Goal: Book appointment/travel/reservation

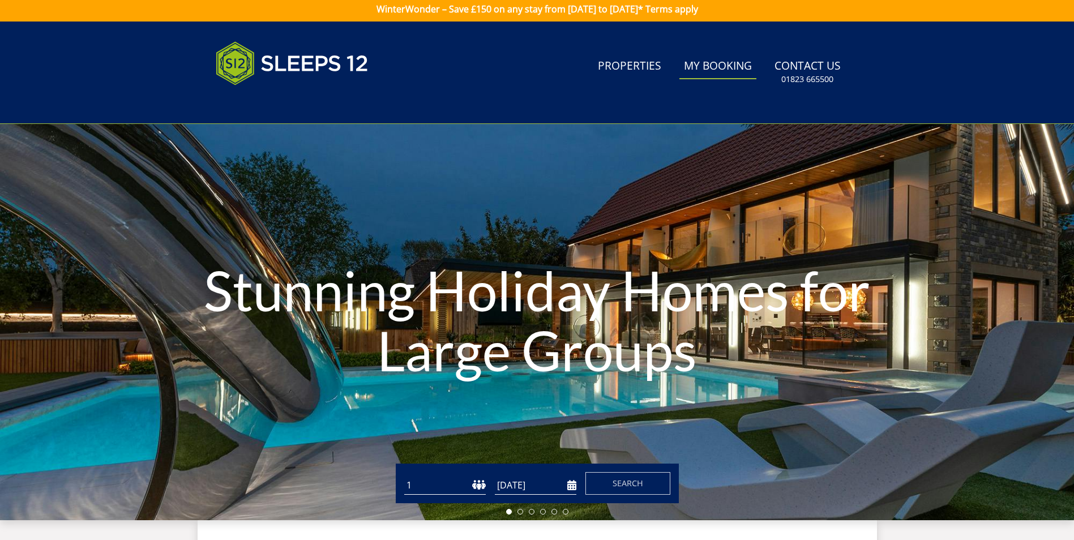
click at [725, 58] on link "My Booking" at bounding box center [718, 66] width 77 height 25
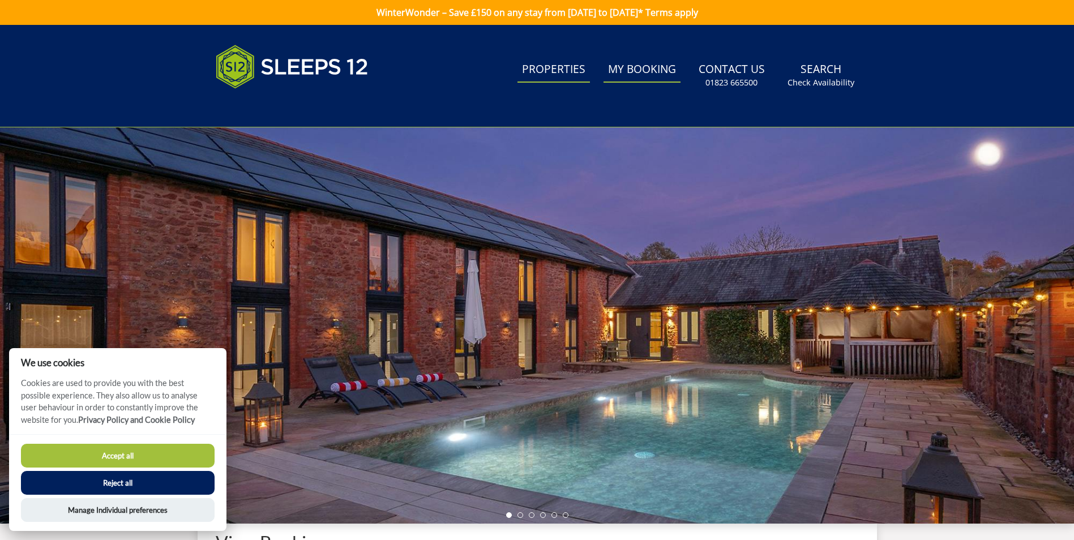
click at [574, 65] on link "Properties" at bounding box center [554, 69] width 73 height 25
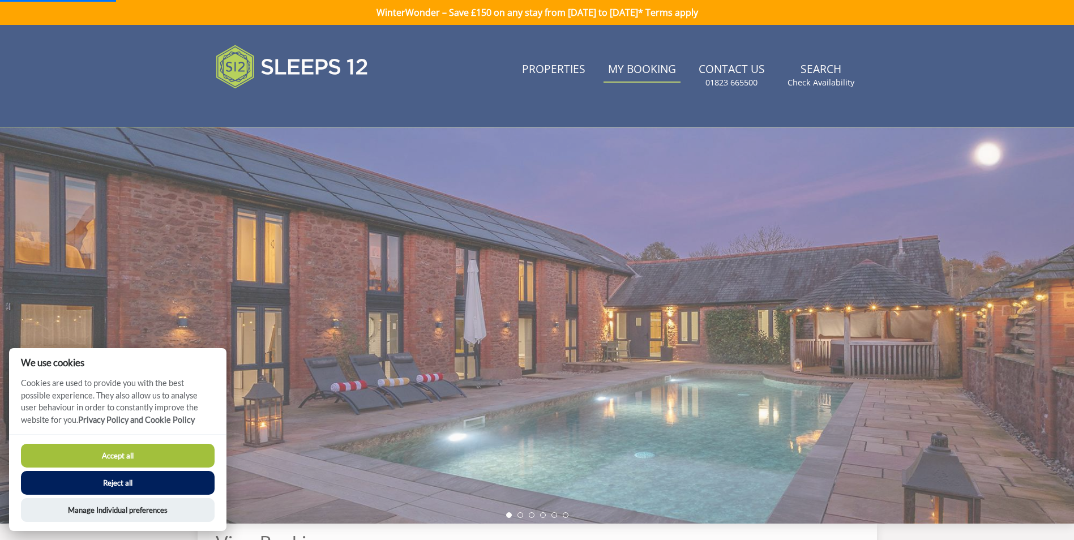
click at [119, 453] on button "Accept all" at bounding box center [118, 456] width 194 height 24
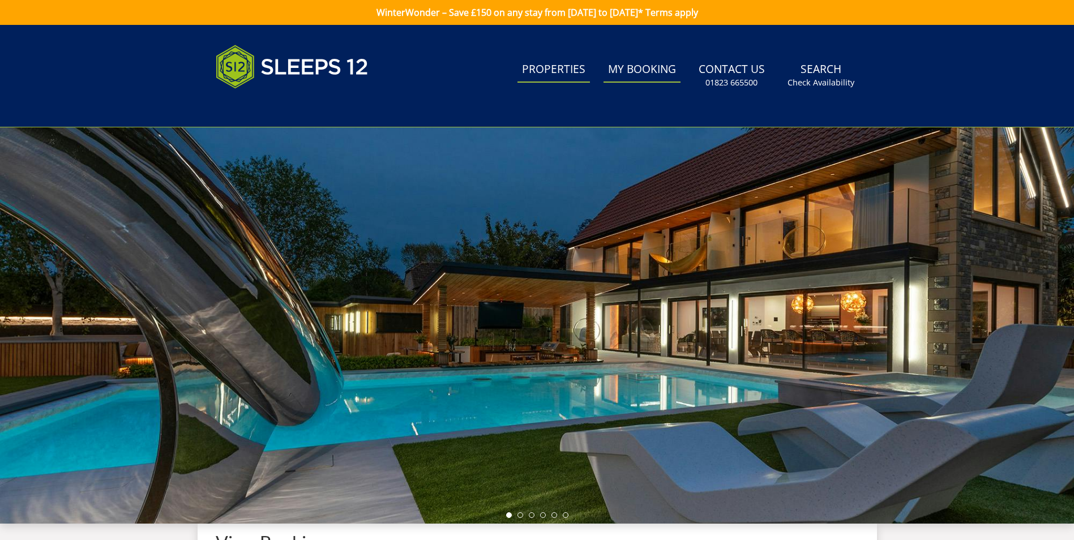
click at [557, 59] on link "Properties" at bounding box center [554, 69] width 73 height 25
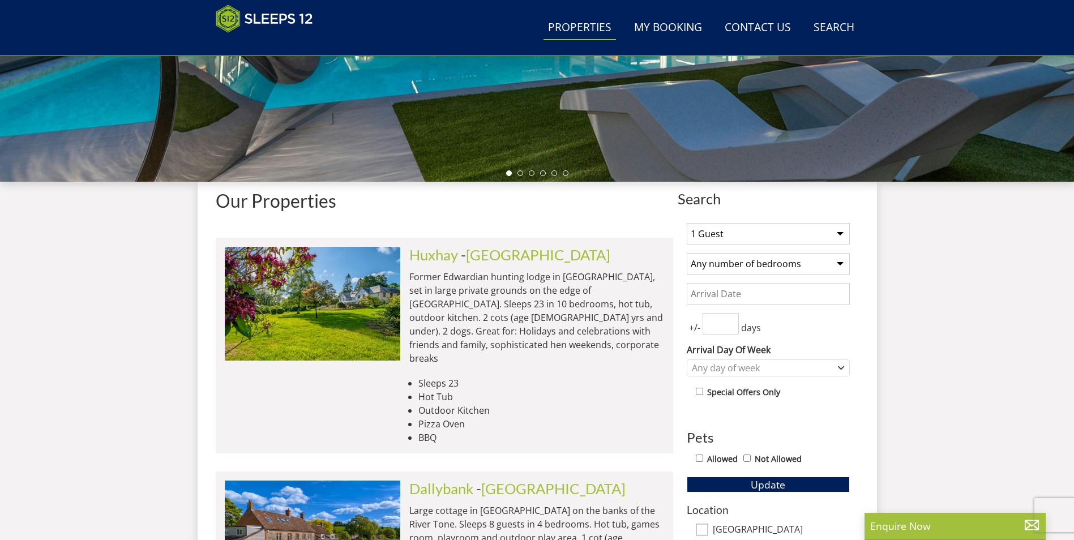
scroll to position [274, 0]
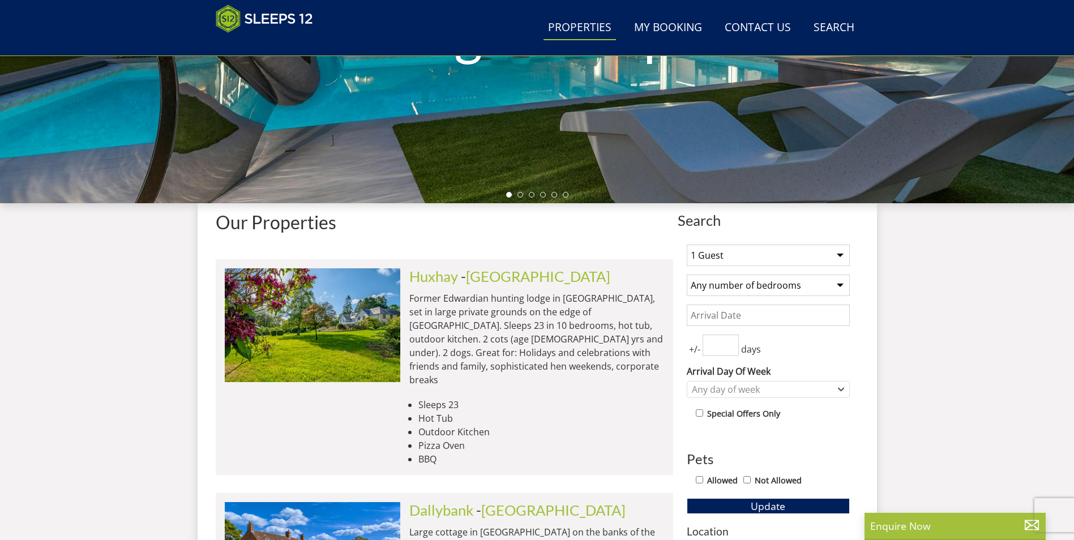
click at [787, 251] on select "1 Guest 2 Guests 3 Guests 4 Guests 5 Guests 6 Guests 7 Guests 8 Guests 9 Guests…" at bounding box center [768, 256] width 163 height 22
select select "8"
click at [687, 245] on select "1 Guest 2 Guests 3 Guests 4 Guests 5 Guests 6 Guests 7 Guests 8 Guests 9 Guests…" at bounding box center [768, 256] width 163 height 22
click at [759, 290] on select "Any number of bedrooms 4 Bedrooms 5 Bedrooms 6 Bedrooms 7 Bedrooms 8 Bedrooms 9…" at bounding box center [768, 286] width 163 height 22
select select "4"
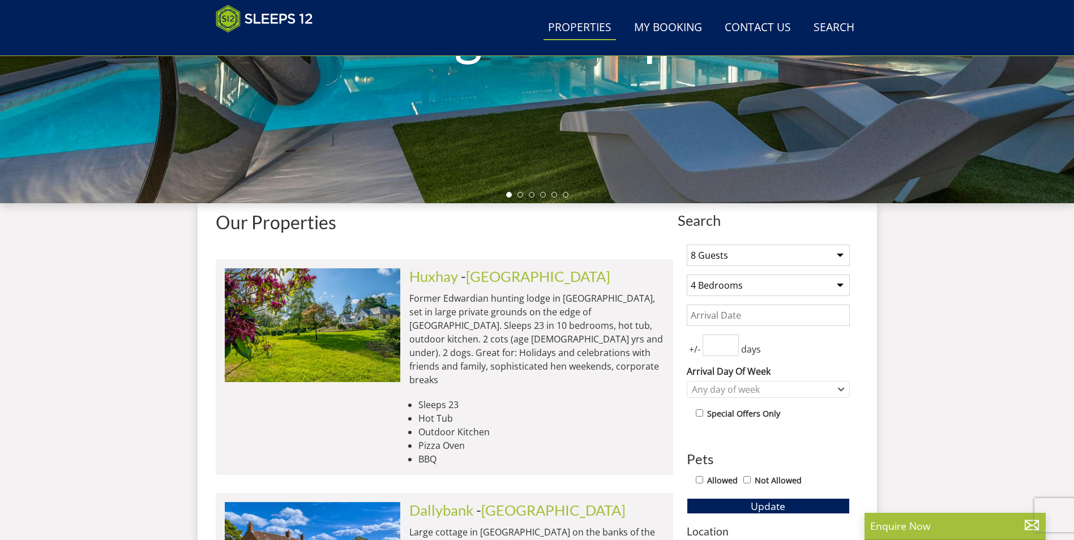
click at [687, 275] on select "Any number of bedrooms 4 Bedrooms 5 Bedrooms 6 Bedrooms 7 Bedrooms 8 Bedrooms 9…" at bounding box center [768, 286] width 163 height 22
click at [731, 322] on input "Date" at bounding box center [768, 316] width 163 height 22
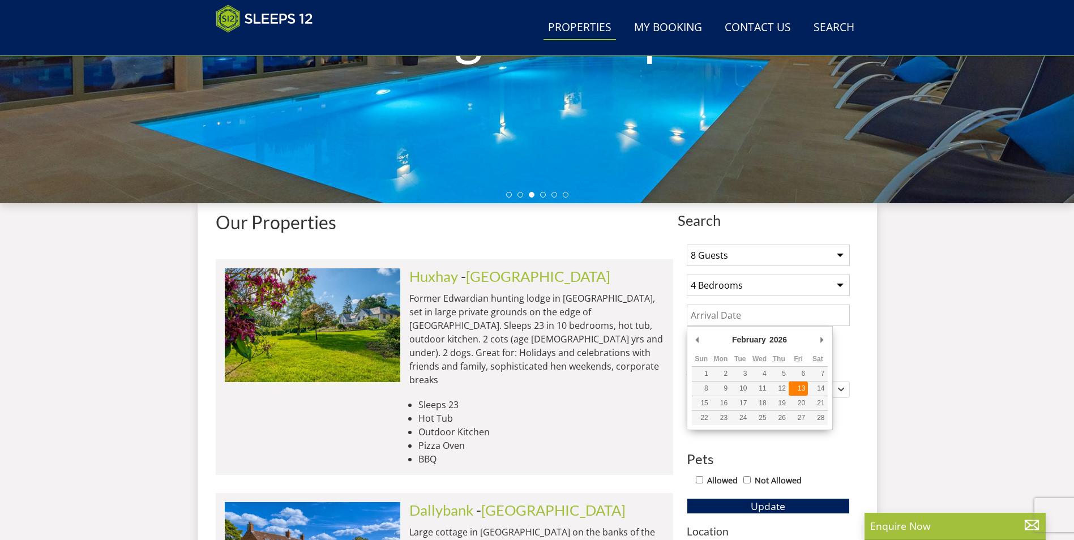
type input "[DATE]"
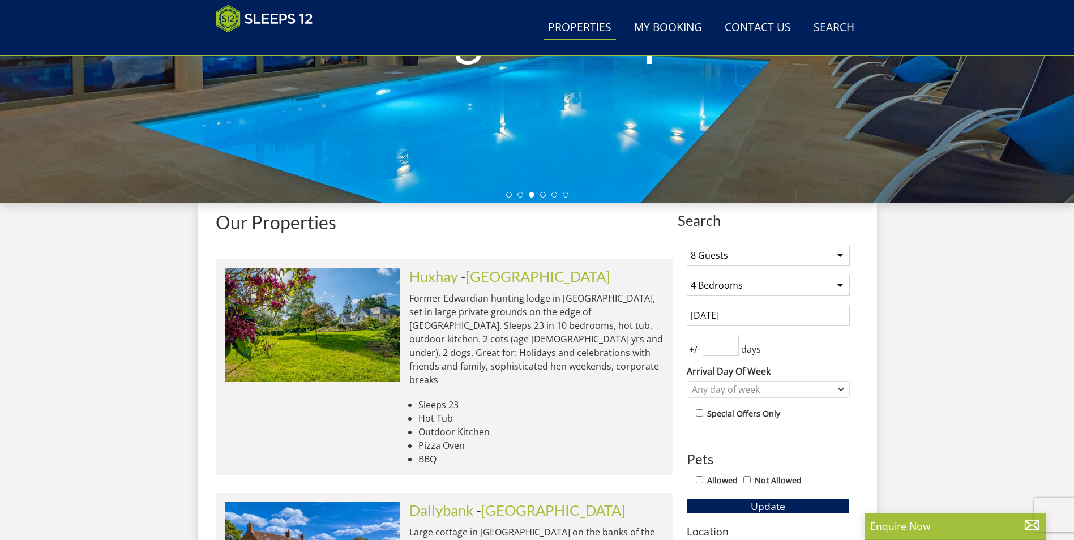
click at [719, 353] on input "number" at bounding box center [721, 346] width 36 height 22
click at [854, 357] on div "1 Guest 2 Guests 3 Guests 4 Guests 5 Guests 6 Guests 7 Guests 8 Guests 9 Guests…" at bounding box center [768, 545] width 181 height 618
click at [772, 387] on div "Any day of week" at bounding box center [762, 389] width 147 height 12
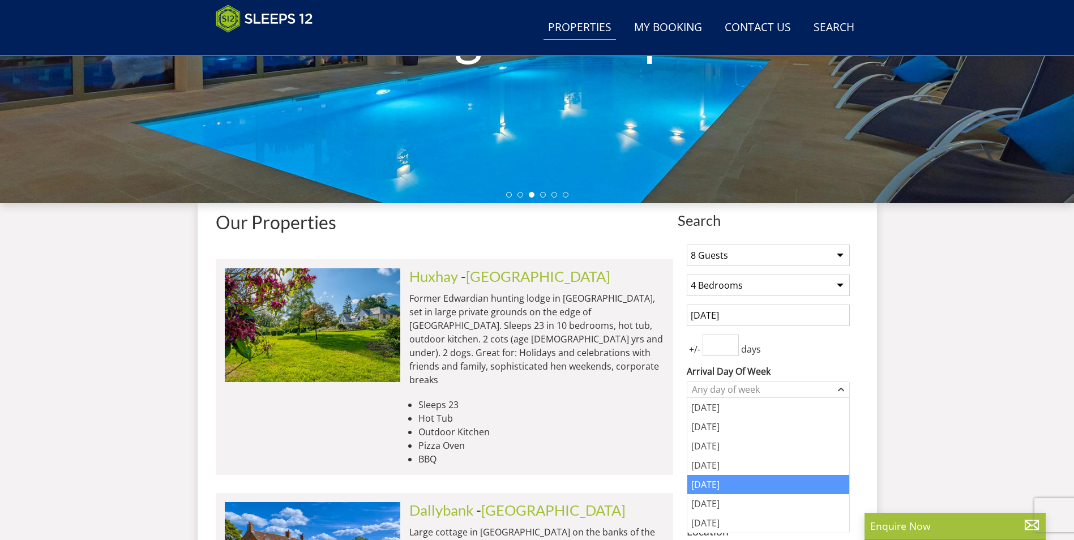
click at [748, 489] on div "[DATE]" at bounding box center [769, 484] width 162 height 19
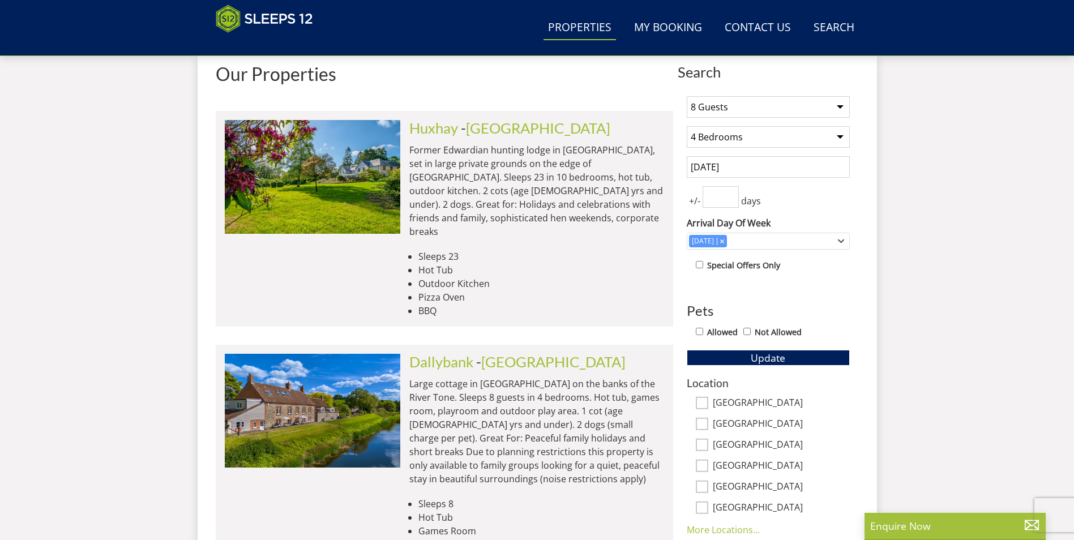
scroll to position [432, 0]
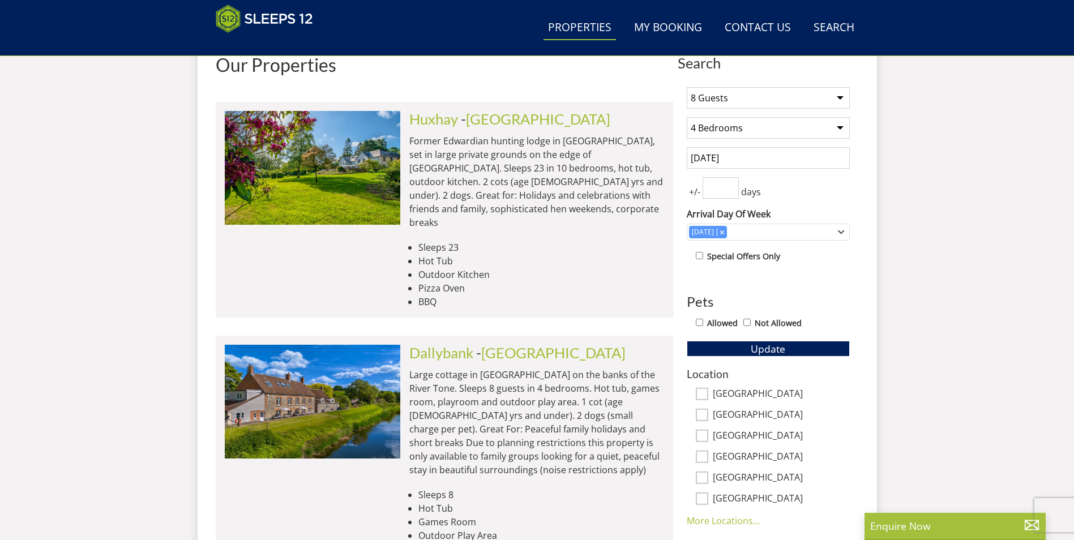
click at [746, 321] on input "Not Allowed" at bounding box center [747, 322] width 7 height 7
checkbox input "true"
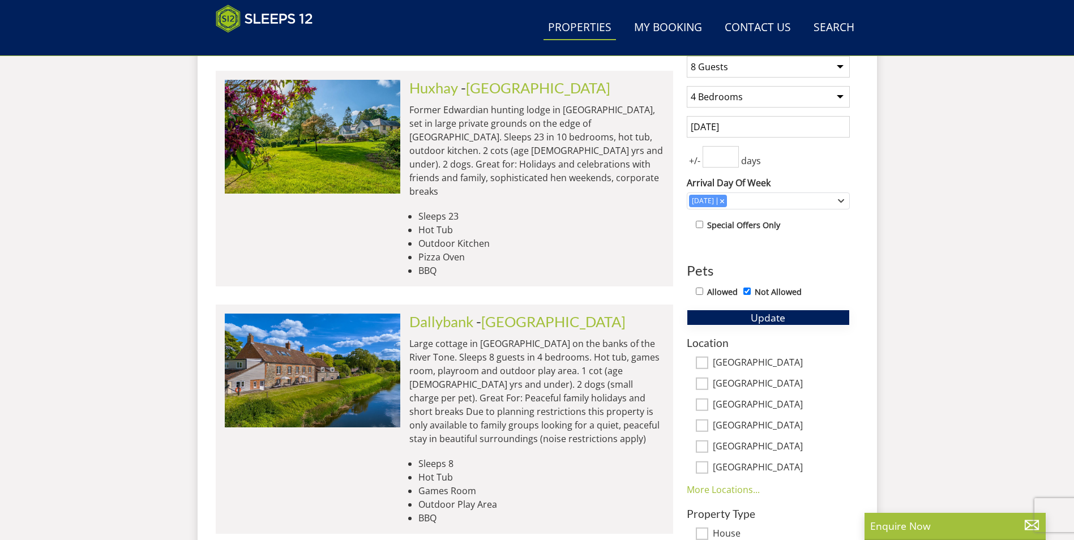
scroll to position [474, 0]
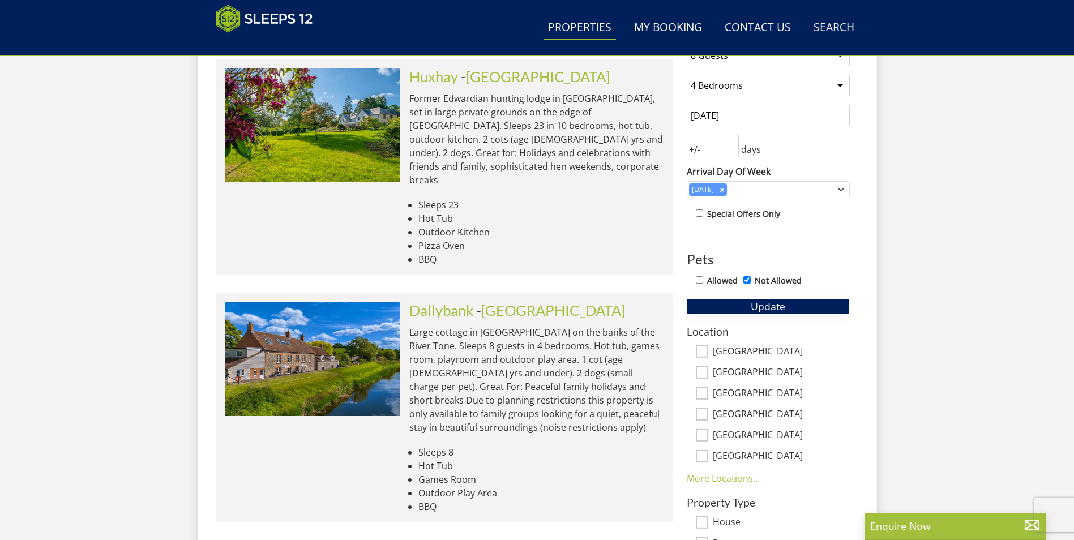
click at [761, 309] on span "Update" at bounding box center [768, 307] width 35 height 14
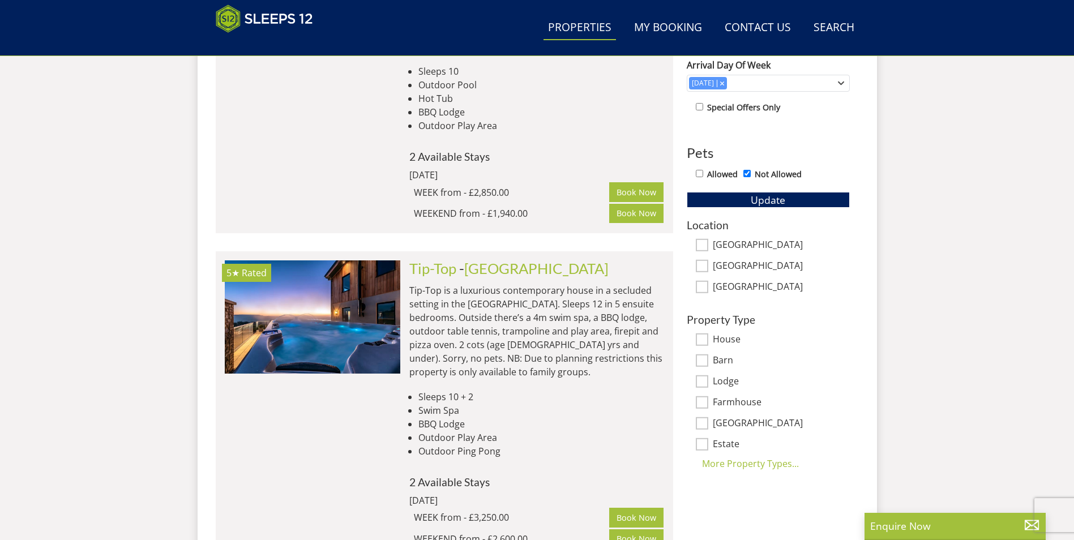
scroll to position [580, 0]
click at [767, 462] on div "More Property Types..." at bounding box center [768, 465] width 163 height 14
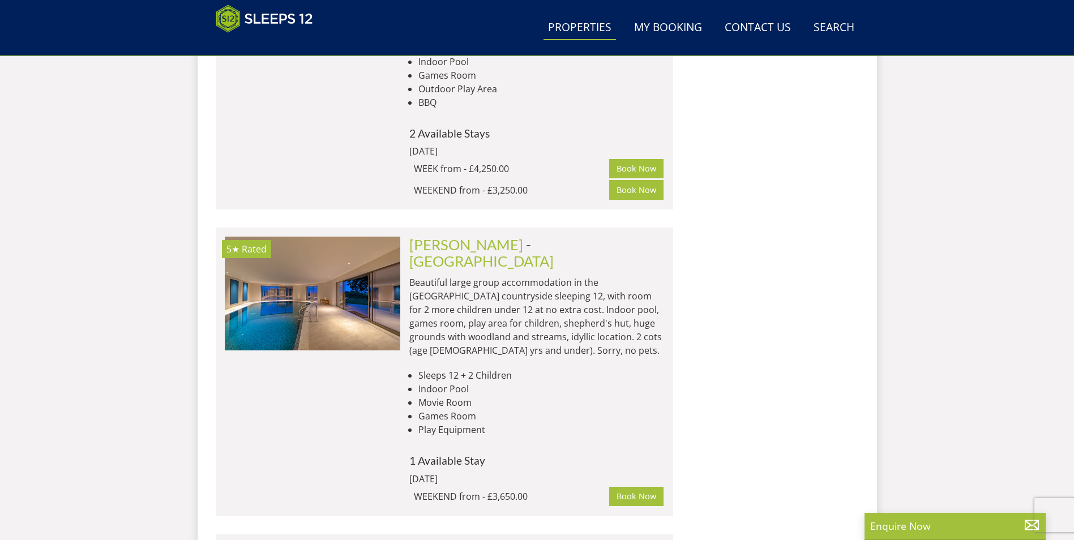
scroll to position [1537, 0]
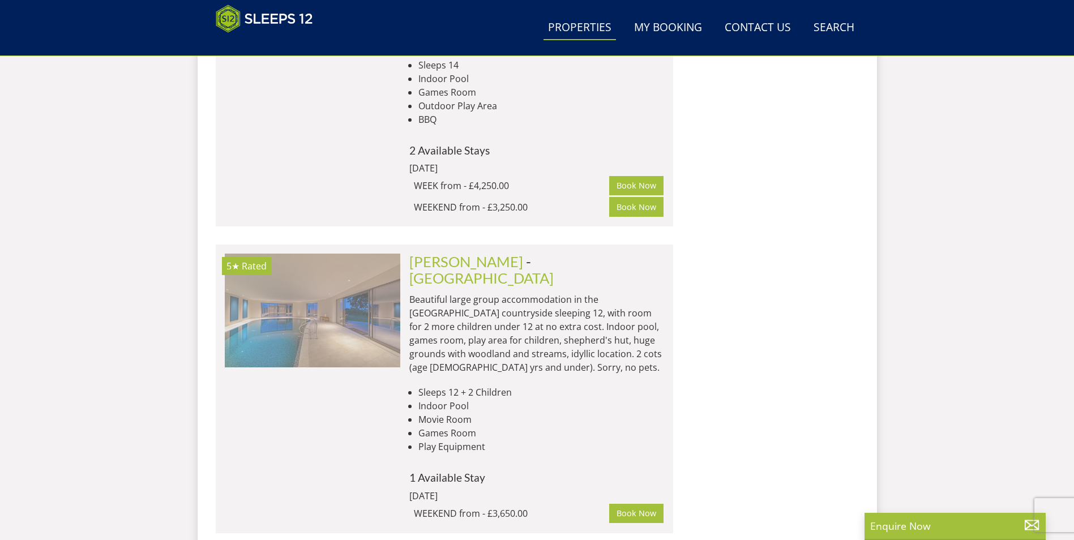
click at [351, 265] on img at bounding box center [313, 310] width 176 height 113
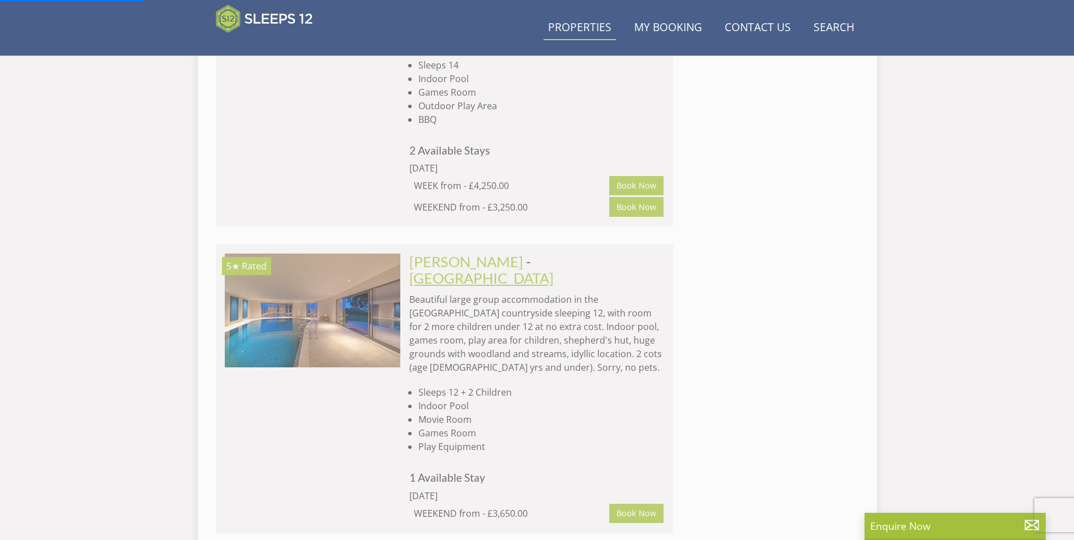
click at [506, 270] on link "[GEOGRAPHIC_DATA]" at bounding box center [482, 278] width 144 height 17
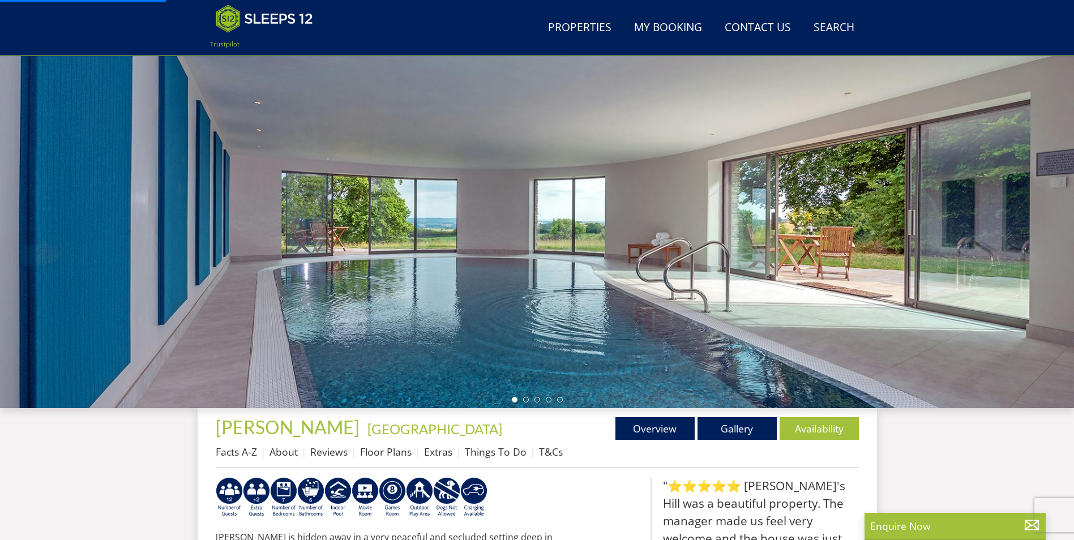
scroll to position [71, 0]
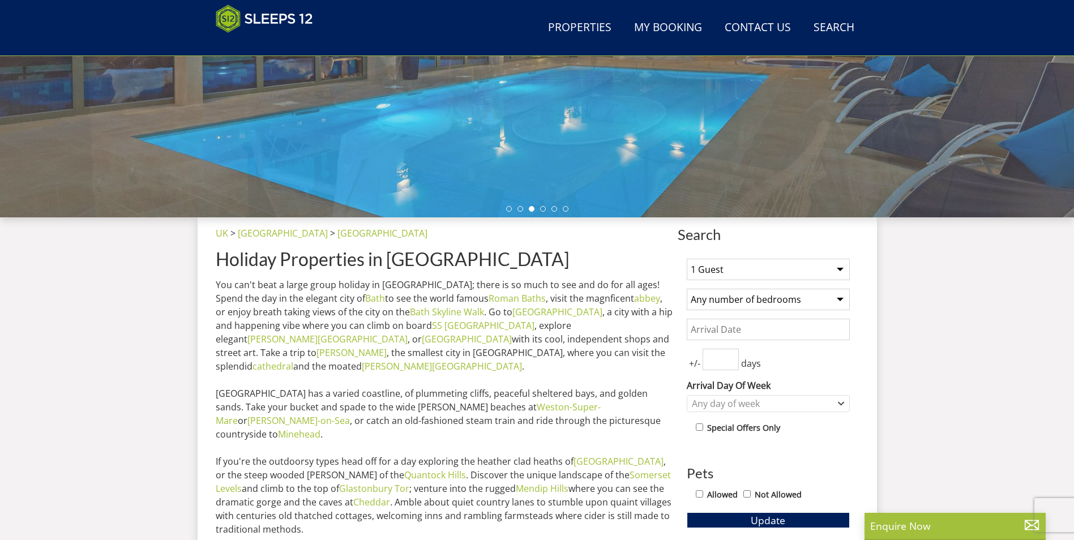
scroll to position [276, 0]
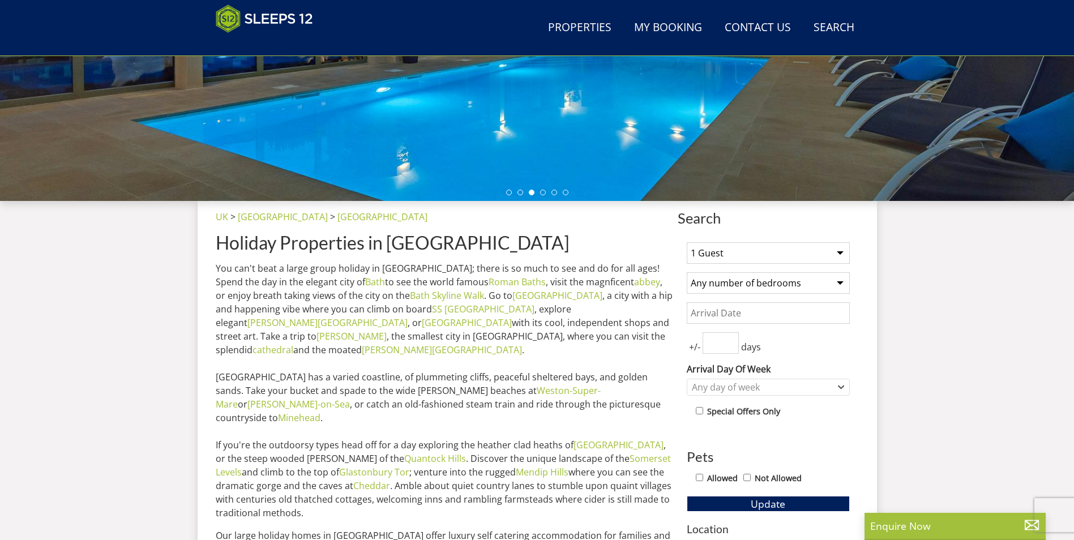
click at [735, 256] on select "1 Guest 2 Guests 3 Guests 4 Guests 5 Guests 6 Guests 7 Guests 8 Guests 9 Guests…" at bounding box center [768, 253] width 163 height 22
select select "8"
click at [687, 242] on select "1 Guest 2 Guests 3 Guests 4 Guests 5 Guests 6 Guests 7 Guests 8 Guests 9 Guests…" at bounding box center [768, 253] width 163 height 22
click at [767, 280] on select "Any number of bedrooms 4 Bedrooms 5 Bedrooms 6 Bedrooms 7 Bedrooms 8 Bedrooms 9…" at bounding box center [768, 283] width 163 height 22
select select "4"
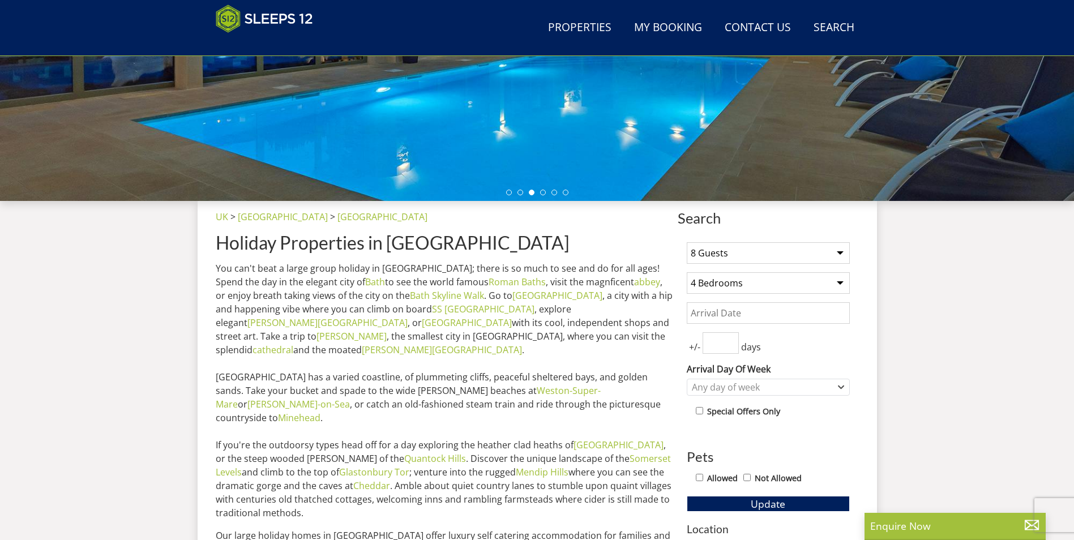
click at [687, 272] on select "Any number of bedrooms 4 Bedrooms 5 Bedrooms 6 Bedrooms 7 Bedrooms 8 Bedrooms 9…" at bounding box center [768, 283] width 163 height 22
click at [765, 320] on input "Date" at bounding box center [768, 313] width 163 height 22
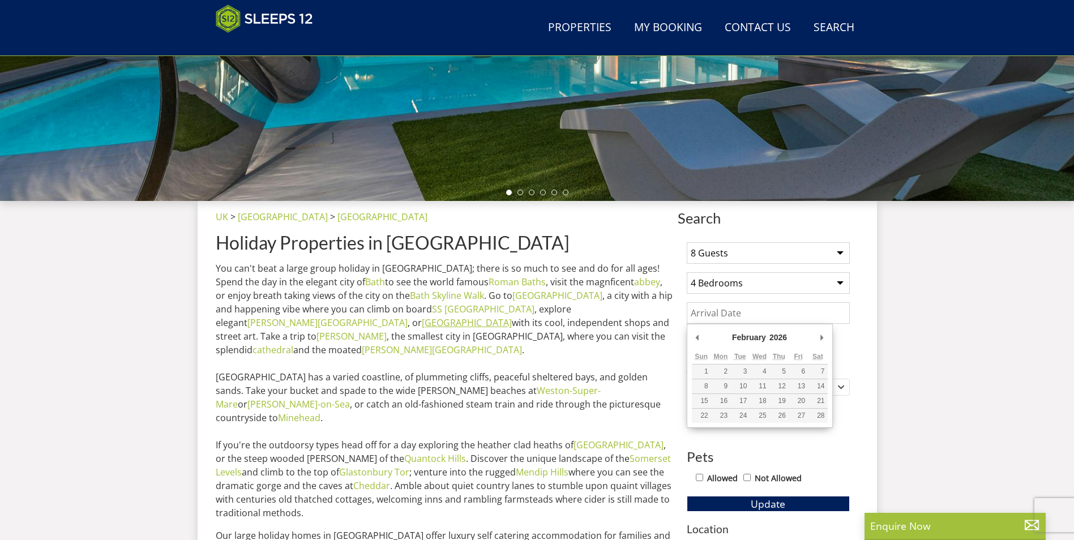
click at [512, 317] on link "[GEOGRAPHIC_DATA]" at bounding box center [467, 323] width 90 height 12
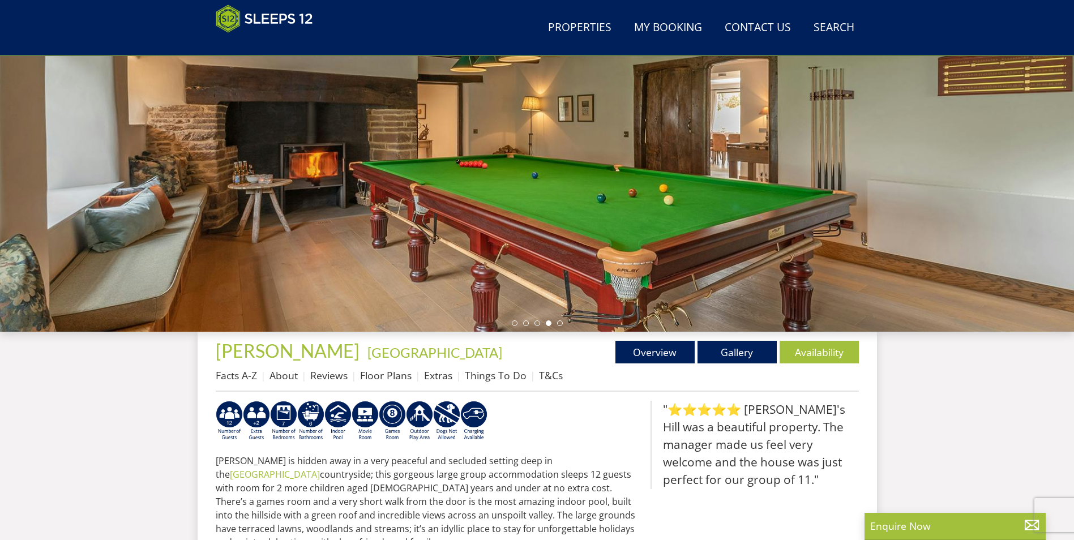
scroll to position [138, 0]
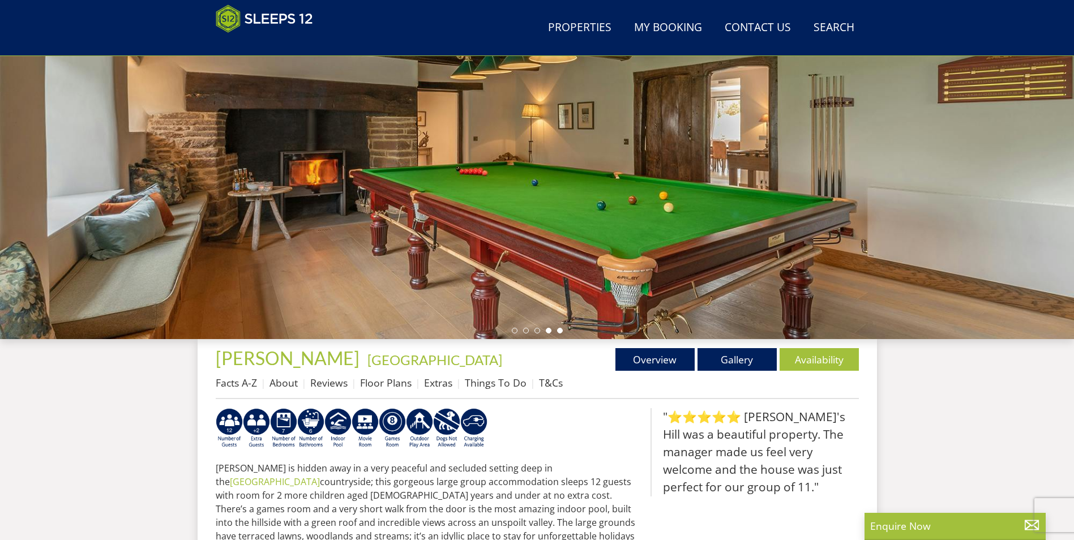
click at [557, 330] on li at bounding box center [560, 331] width 6 height 6
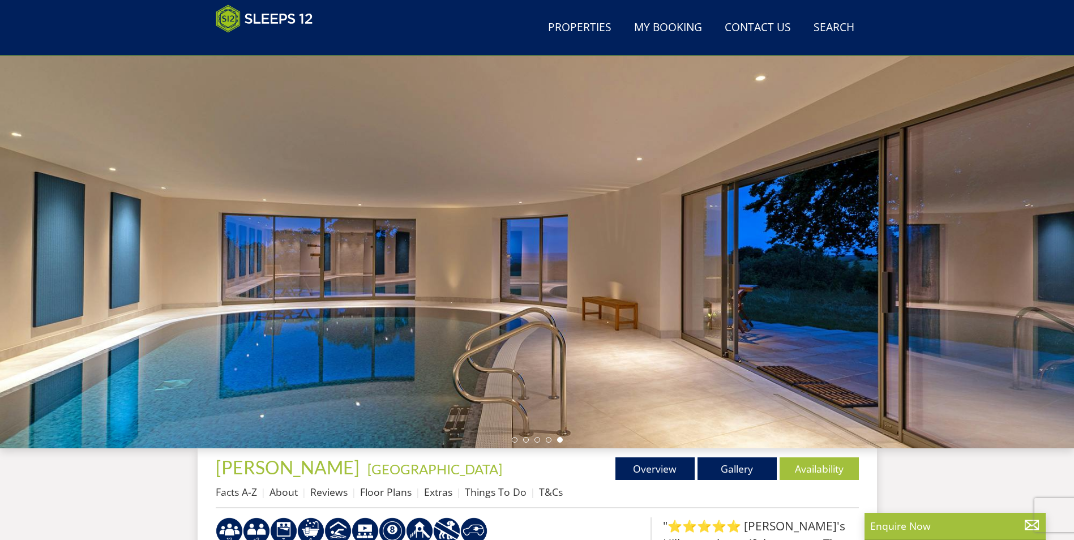
scroll to position [28, 0]
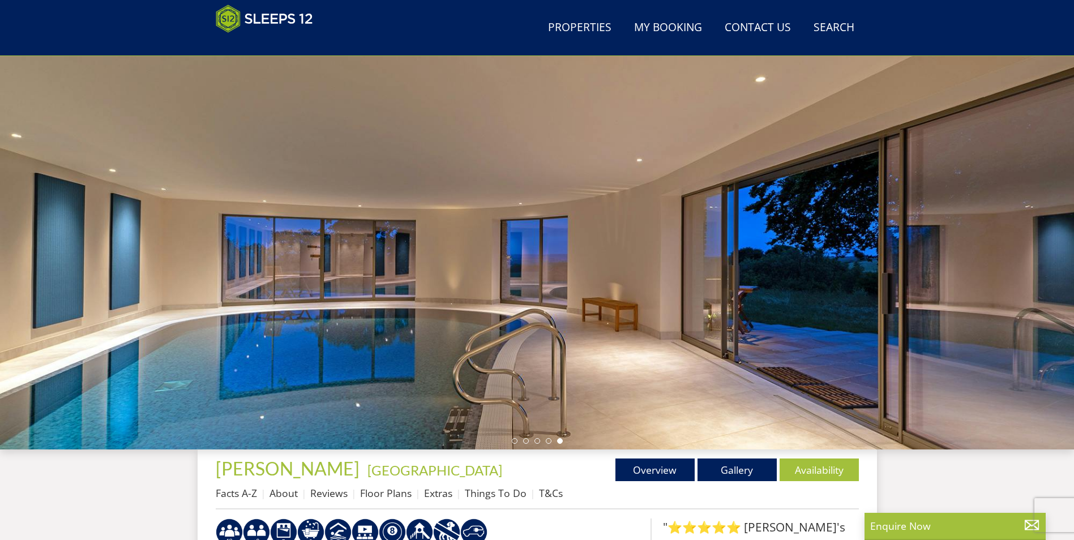
click at [523, 445] on div at bounding box center [537, 251] width 1074 height 396
click at [524, 444] on li at bounding box center [526, 441] width 6 height 6
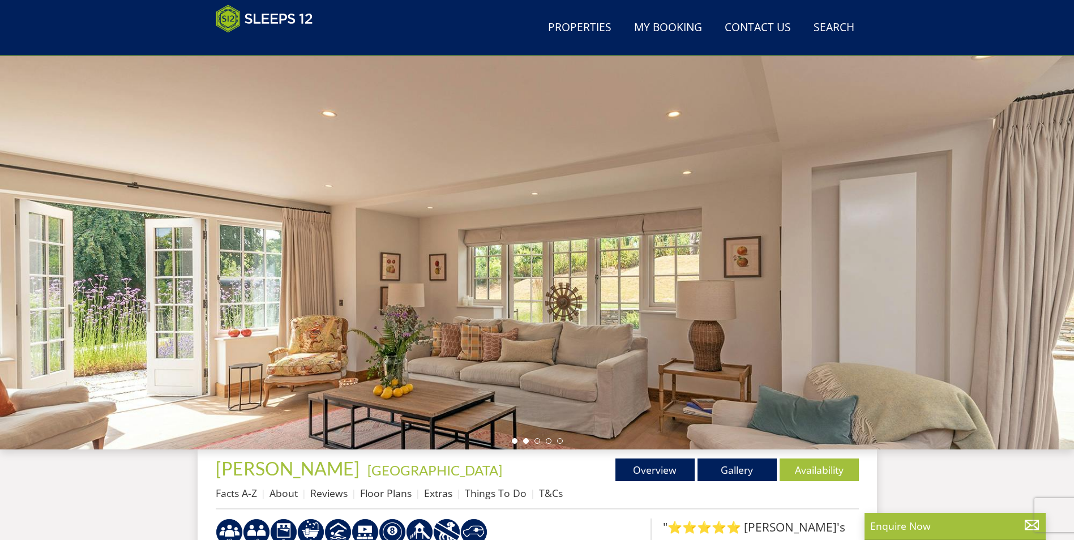
click at [514, 443] on li at bounding box center [515, 441] width 6 height 6
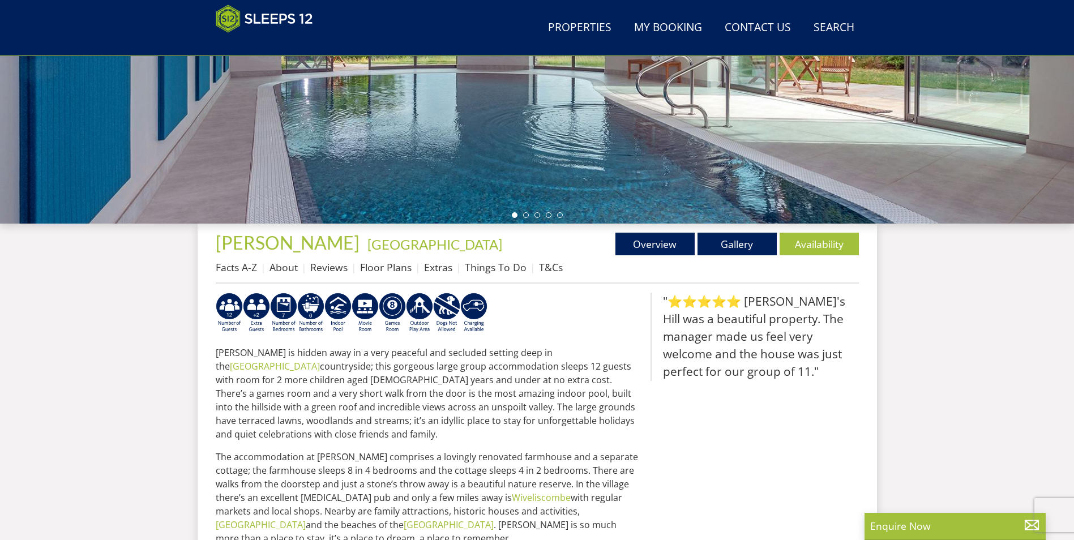
scroll to position [274, 0]
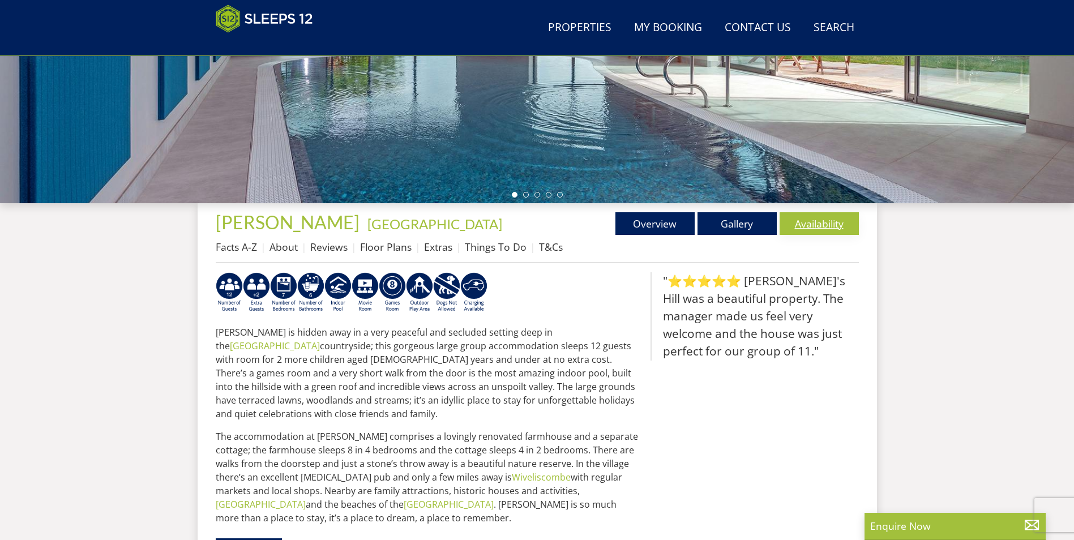
click at [828, 229] on link "Availability" at bounding box center [819, 223] width 79 height 23
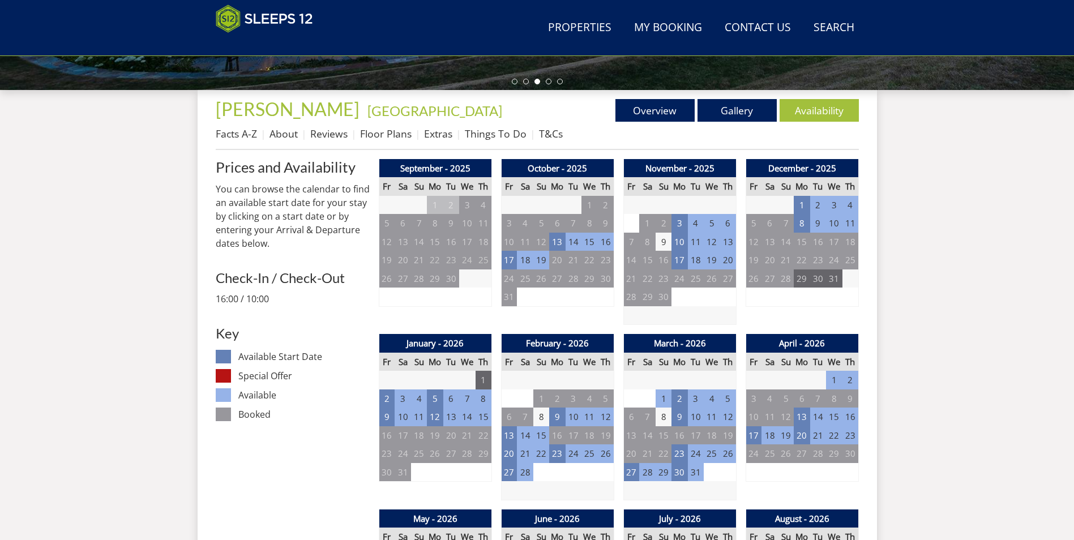
scroll to position [388, 0]
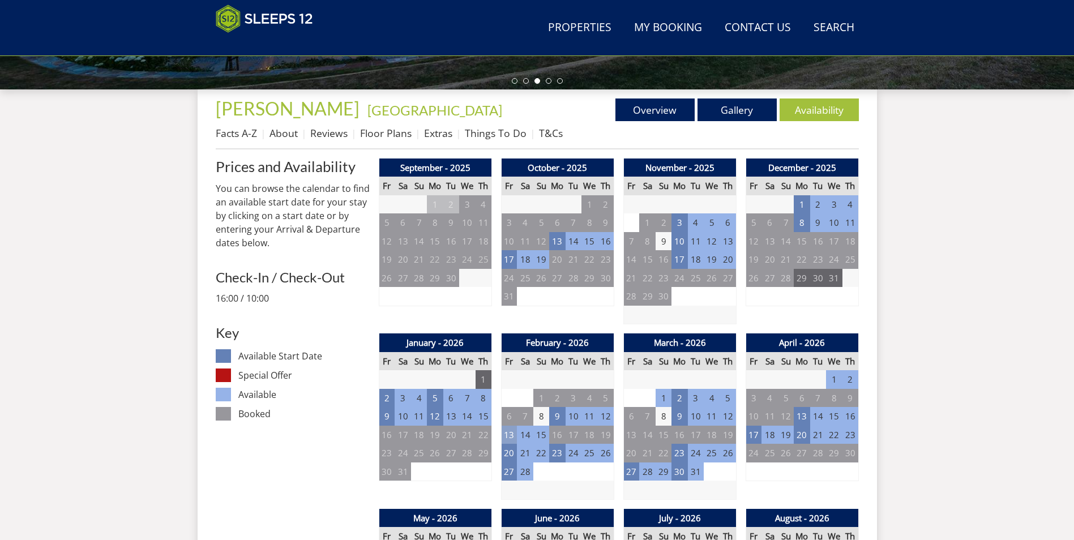
click at [511, 437] on td "13" at bounding box center [509, 435] width 16 height 19
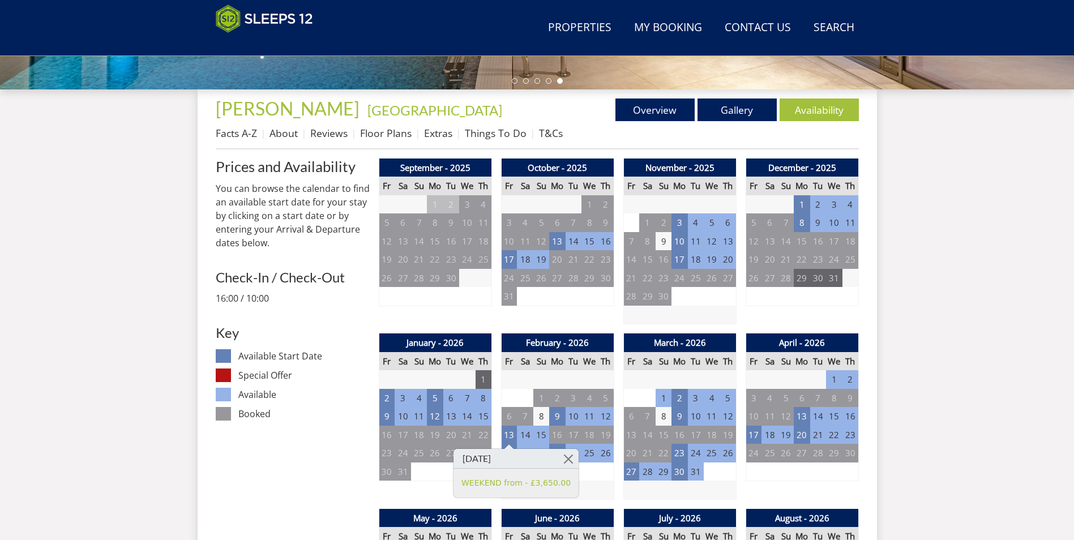
click at [603, 483] on td at bounding box center [557, 490] width 113 height 19
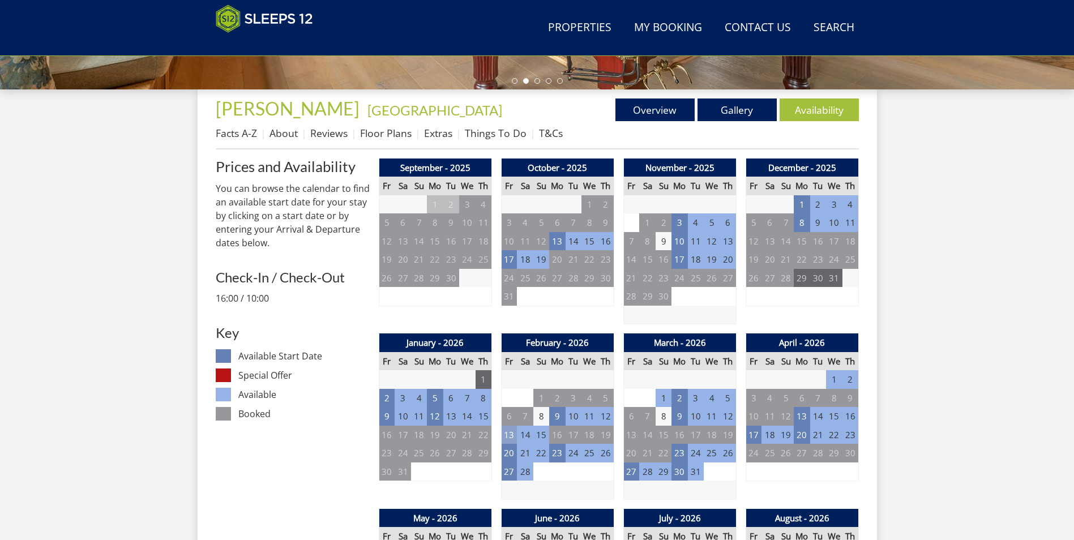
click at [504, 435] on td "13" at bounding box center [509, 435] width 16 height 19
click at [494, 483] on link "WEEKEND from - £3,650.00" at bounding box center [516, 483] width 109 height 12
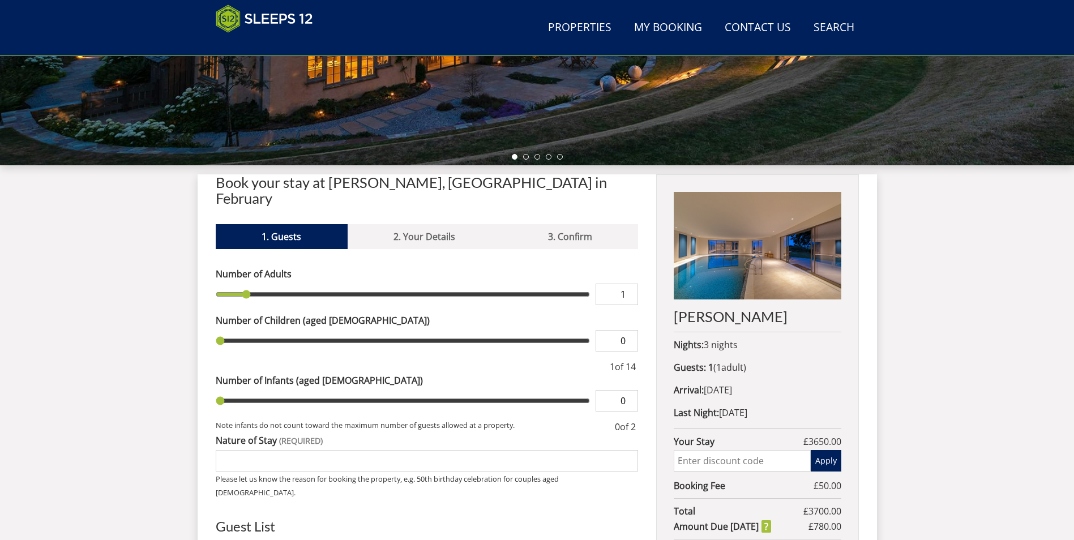
scroll to position [315, 0]
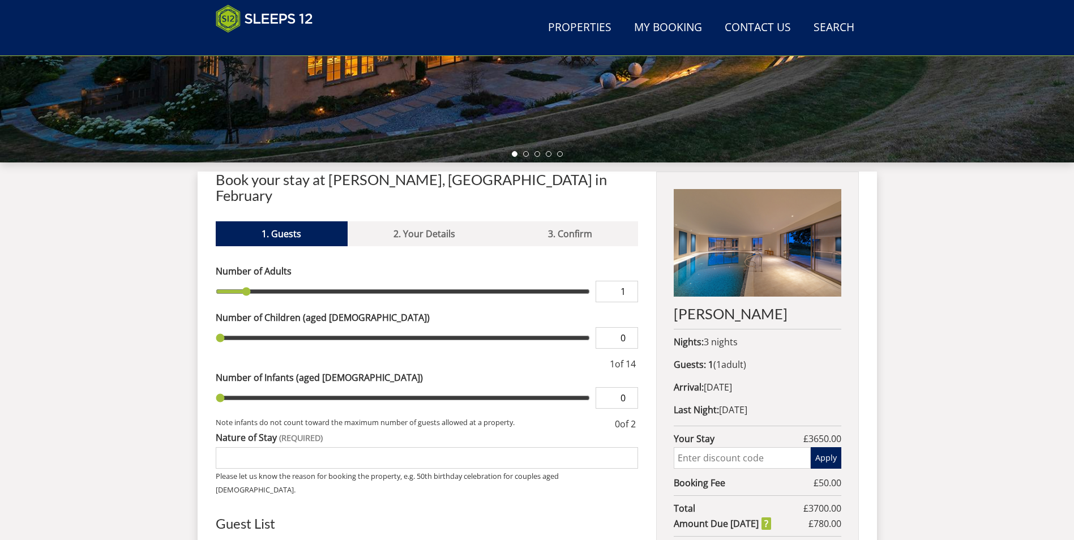
type input "2"
drag, startPoint x: 248, startPoint y: 275, endPoint x: 272, endPoint y: 275, distance: 24.4
type input "2"
click at [272, 281] on input "range" at bounding box center [403, 292] width 375 height 22
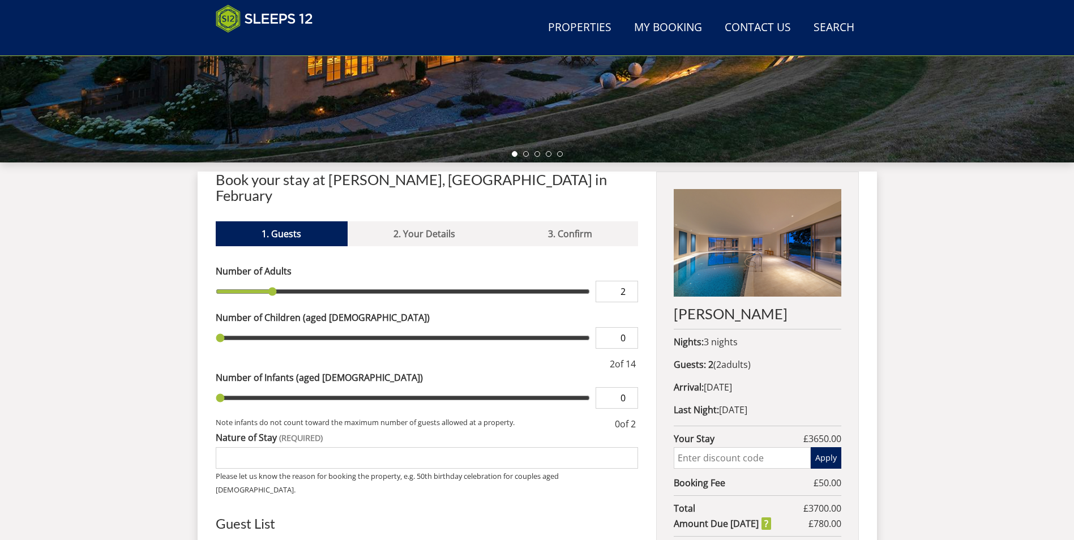
type input "1"
type input "2"
type input "3"
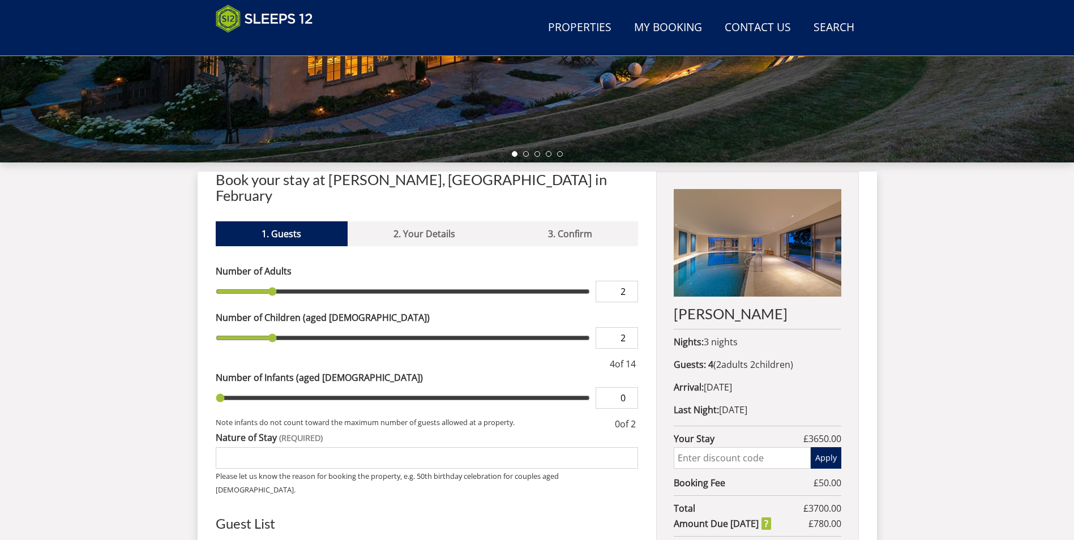
type input "3"
type input "4"
type input "5"
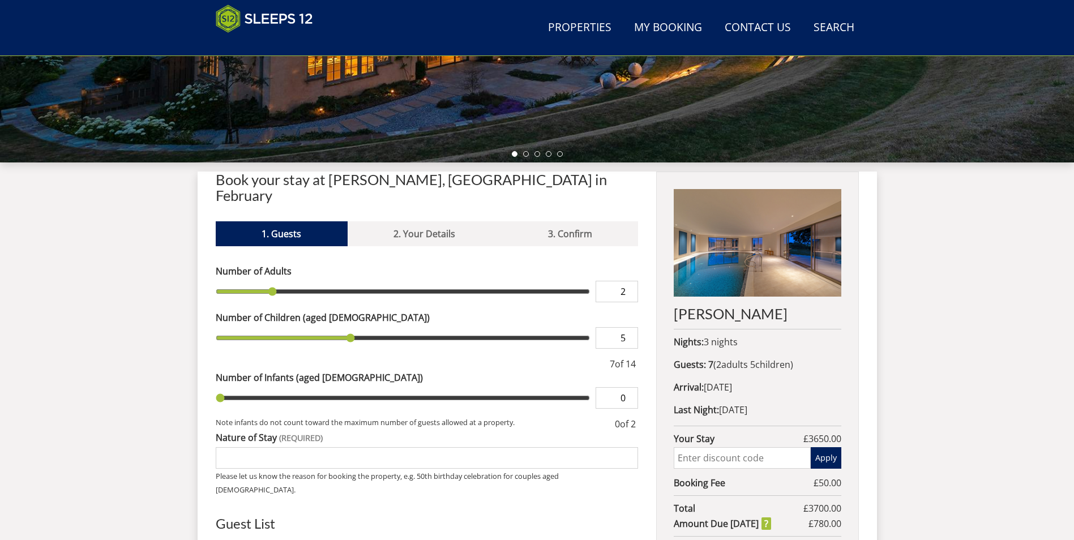
type input "4"
type input "3"
type input "4"
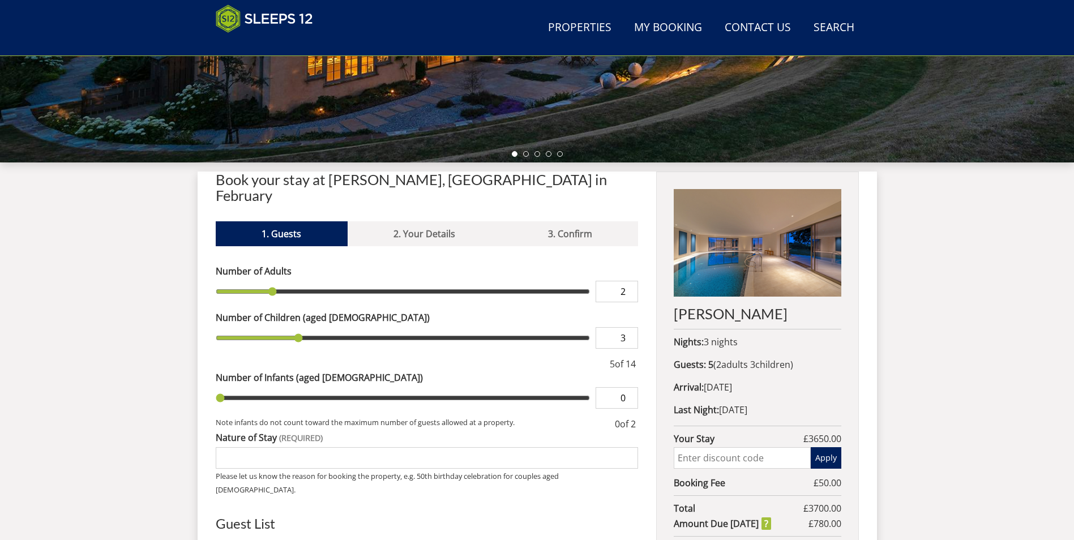
type input "4"
drag, startPoint x: 223, startPoint y: 321, endPoint x: 329, endPoint y: 327, distance: 105.5
type input "4"
click at [329, 327] on input "range" at bounding box center [403, 338] width 375 height 22
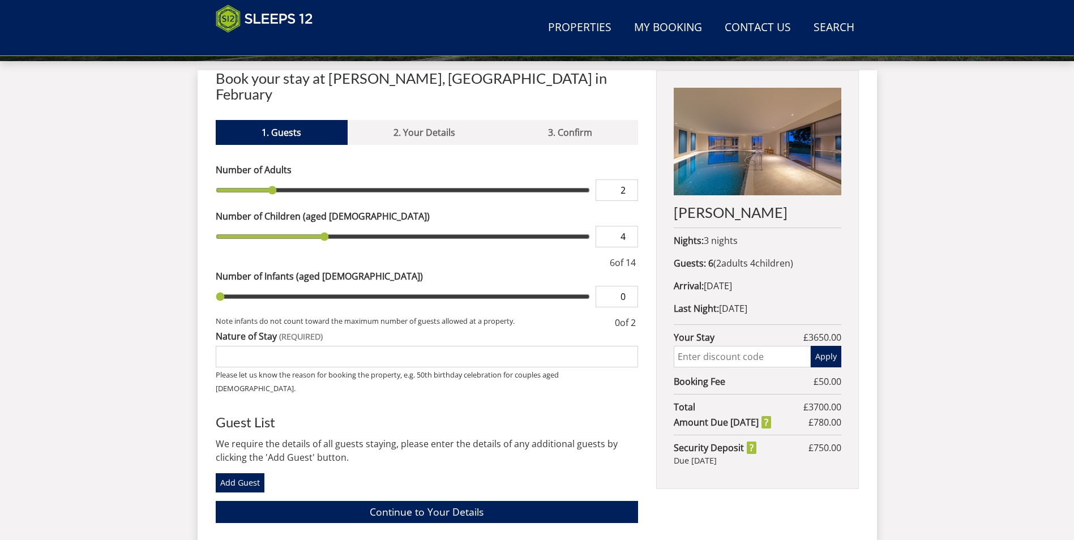
scroll to position [435, 0]
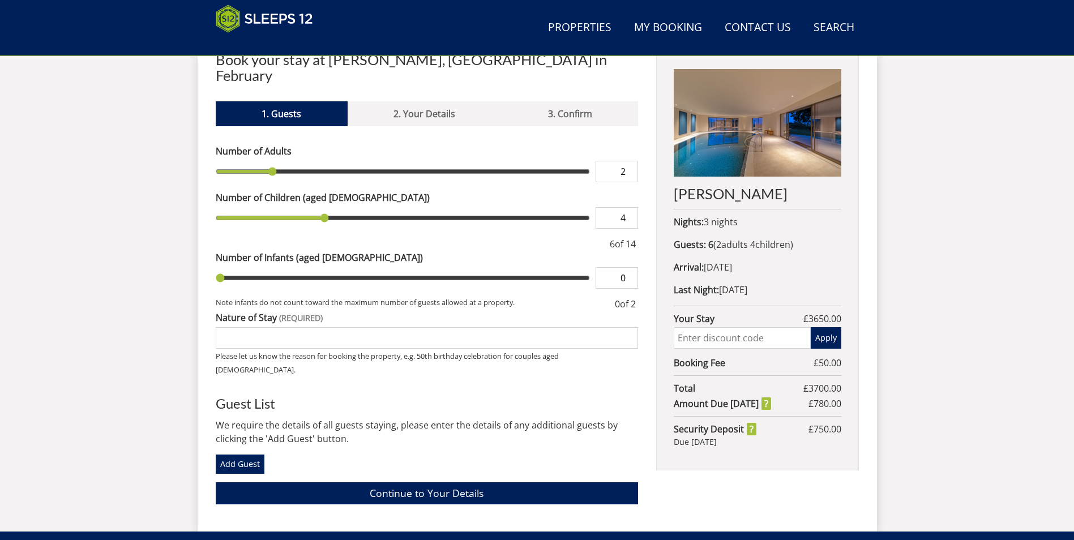
click at [501, 396] on h3 "Guest List" at bounding box center [427, 403] width 423 height 15
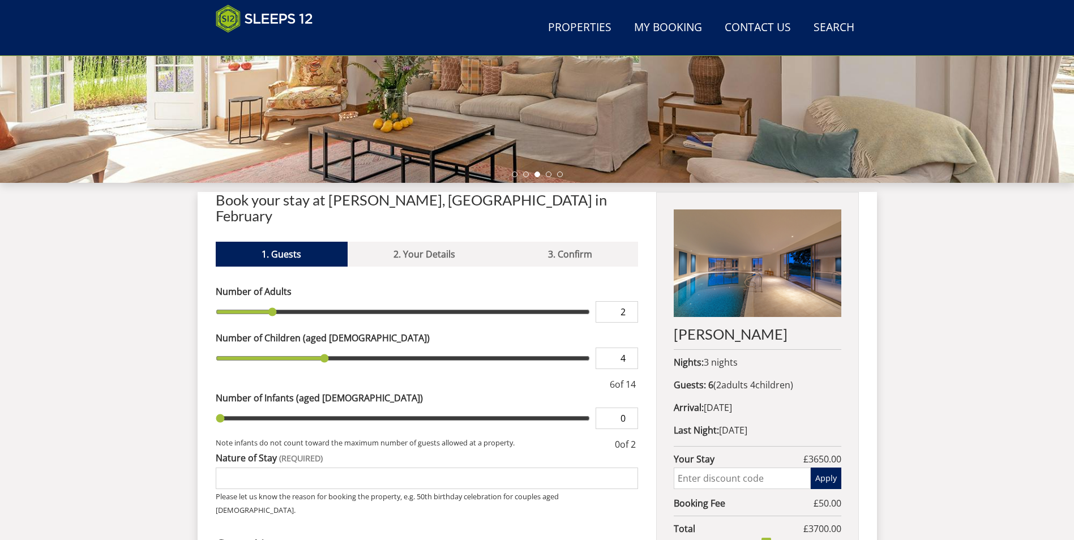
scroll to position [289, 0]
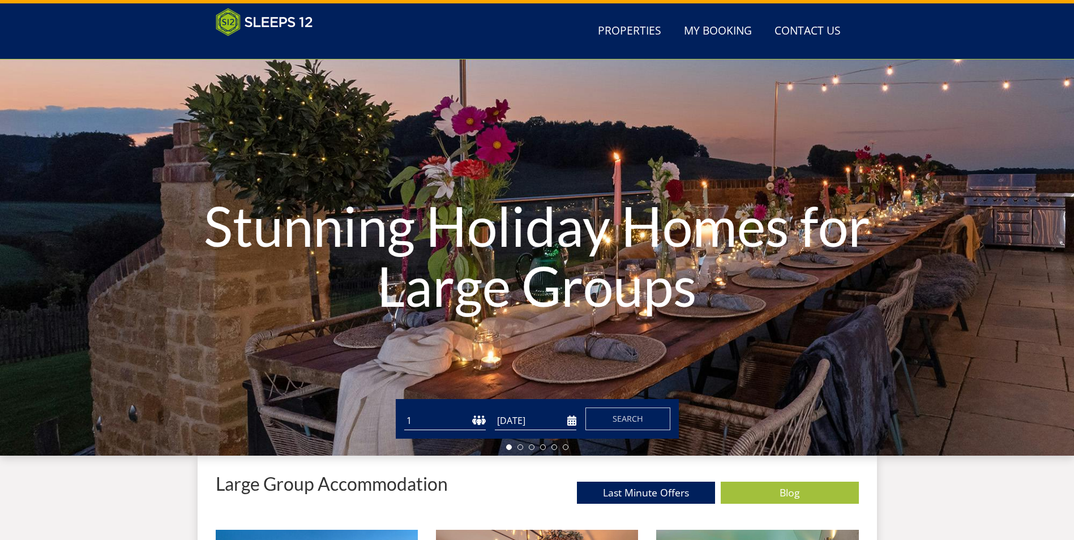
scroll to position [18, 0]
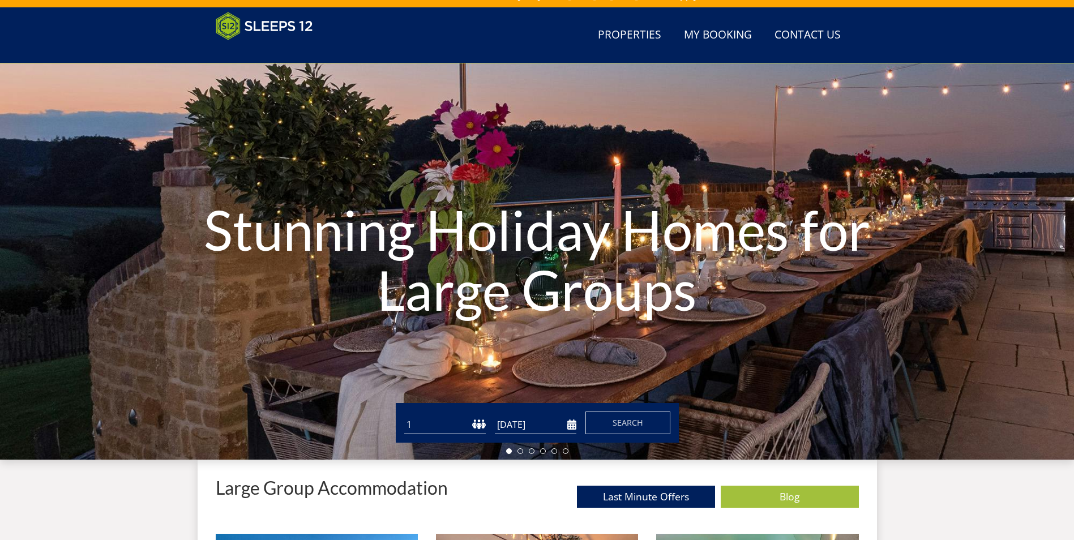
click at [437, 420] on select "1 2 3 4 5 6 7 8 9 10 11 12 13 14 15 16 17 18 19 20 21 22 23 24 25 26 27 28 29 3…" at bounding box center [445, 425] width 82 height 19
select select "8"
click at [404, 416] on select "1 2 3 4 5 6 7 8 9 10 11 12 13 14 15 16 17 18 19 20 21 22 23 24 25 26 27 28 29 3…" at bounding box center [445, 425] width 82 height 19
click at [556, 423] on input "[DATE]" at bounding box center [536, 425] width 82 height 19
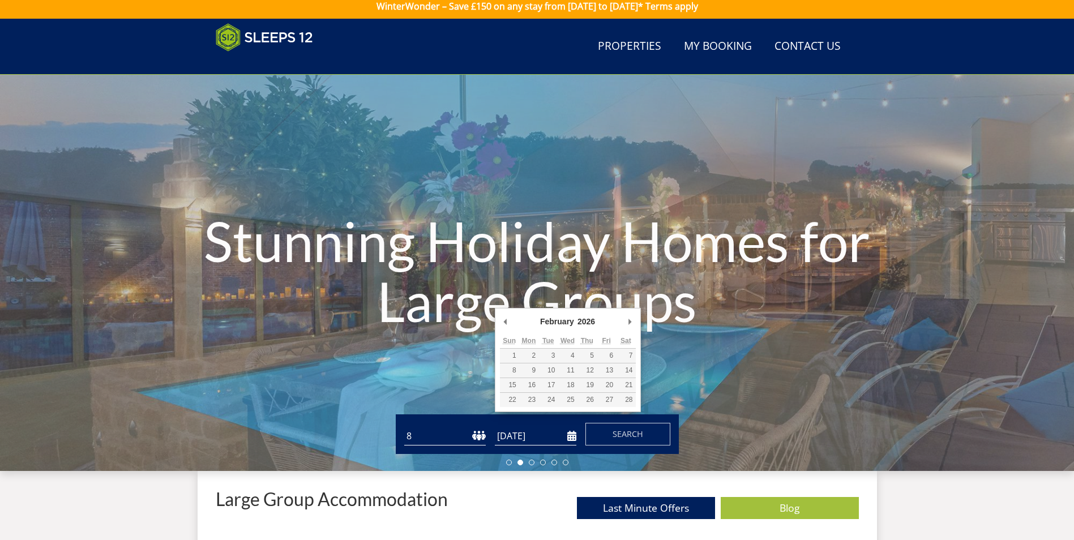
scroll to position [0, 0]
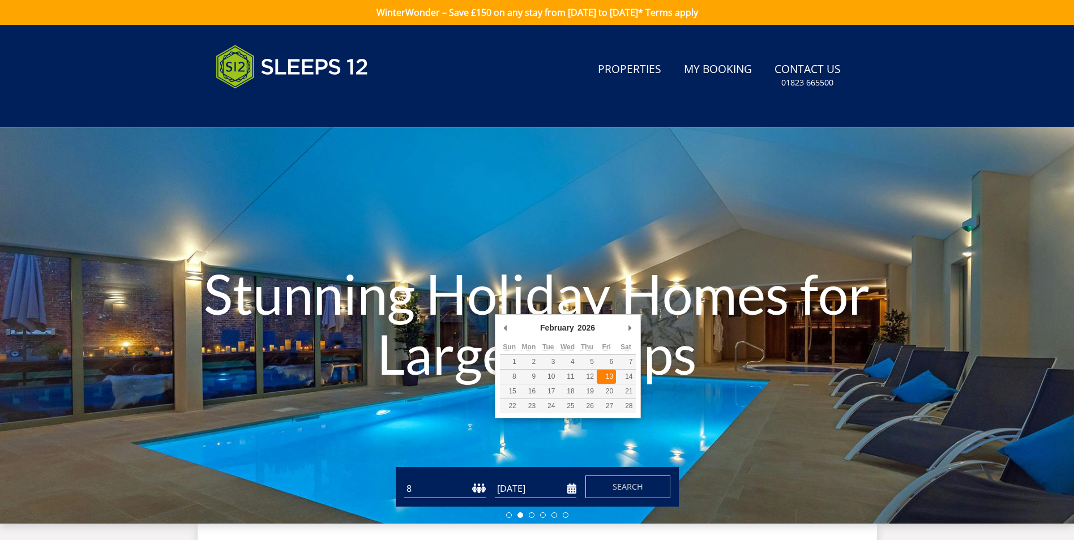
type input "[DATE]"
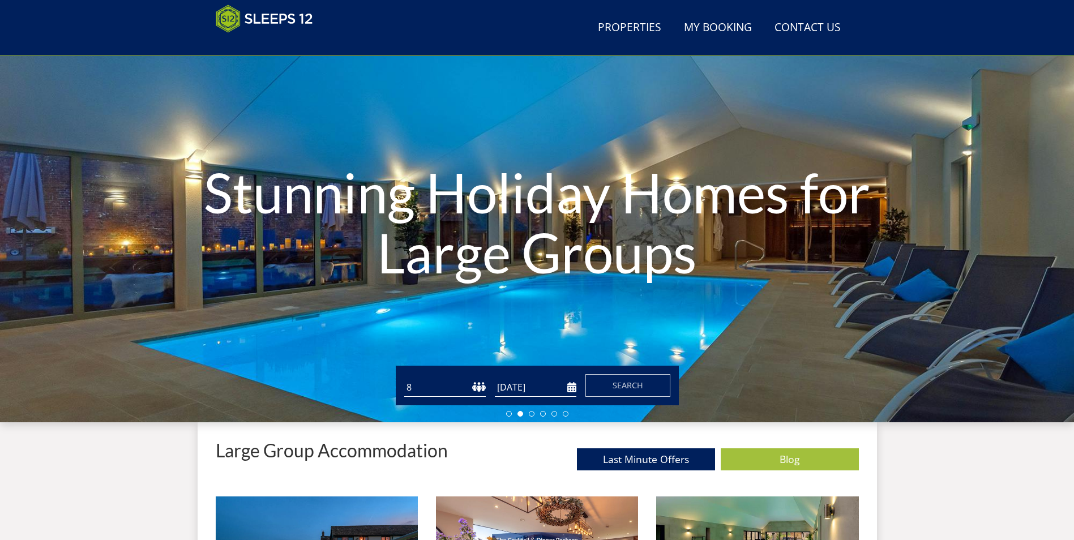
scroll to position [83, 0]
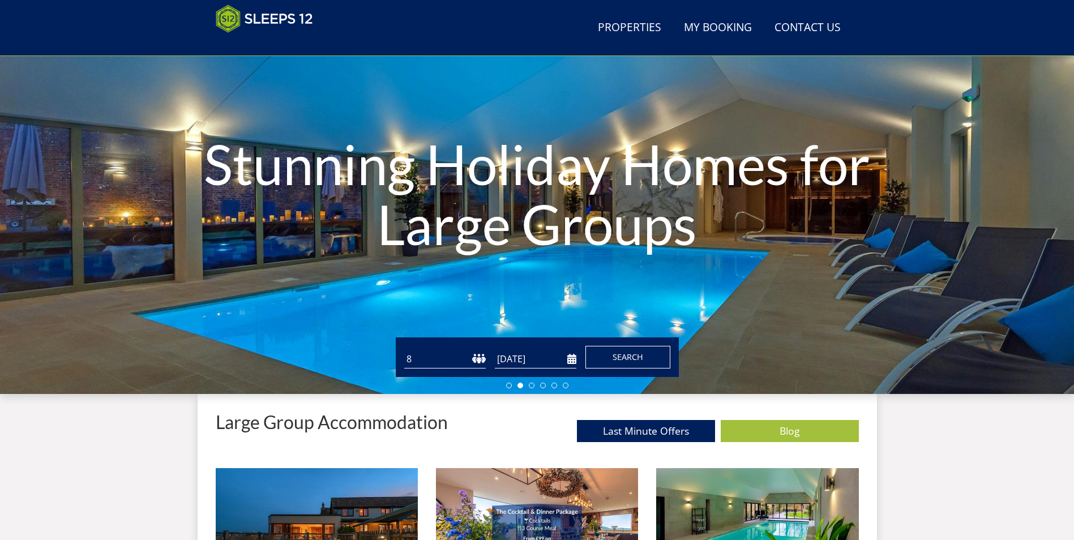
click at [643, 357] on button "Search" at bounding box center [628, 357] width 85 height 23
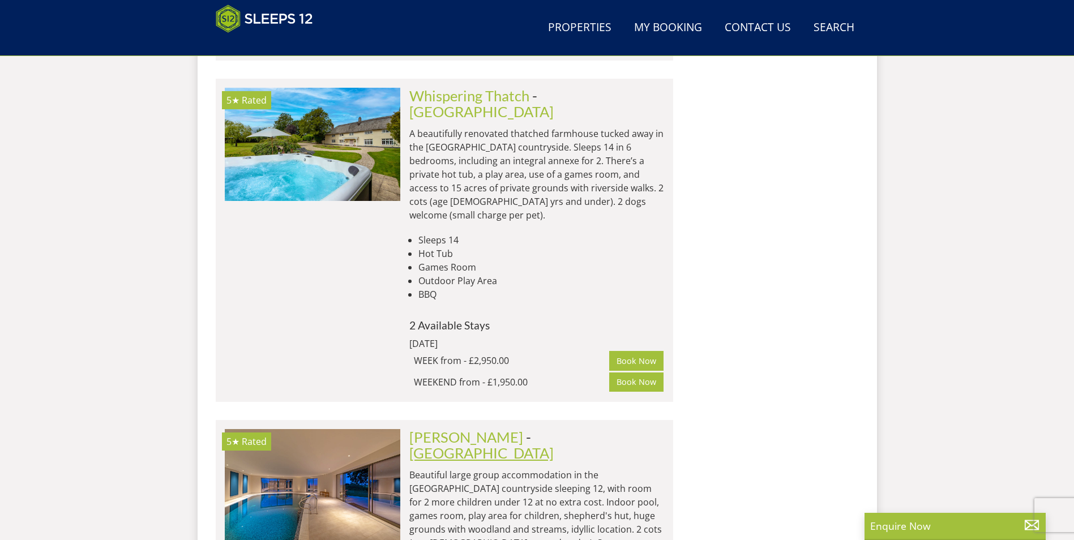
scroll to position [4382, 0]
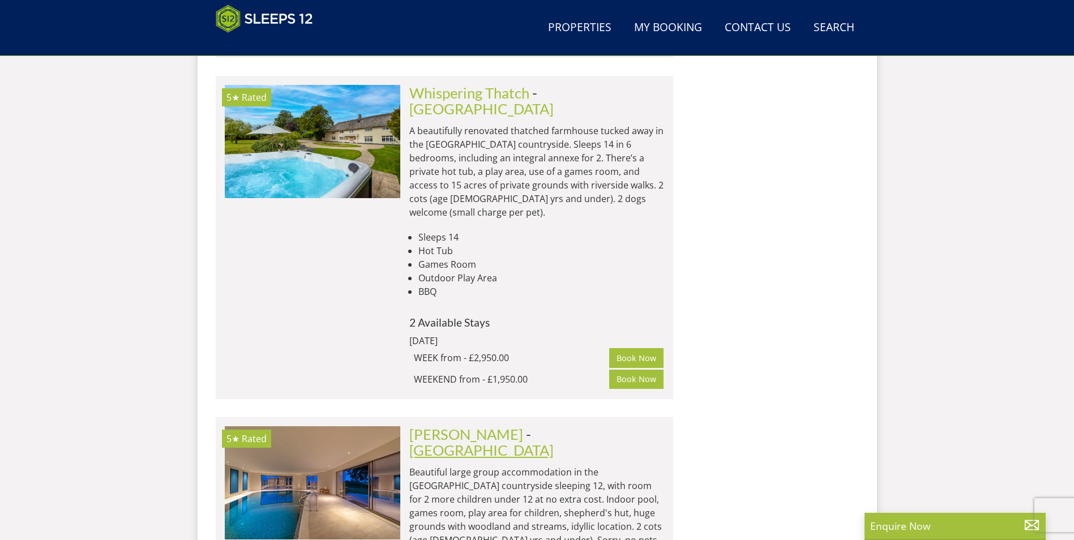
click at [488, 442] on link "[GEOGRAPHIC_DATA]" at bounding box center [482, 450] width 144 height 17
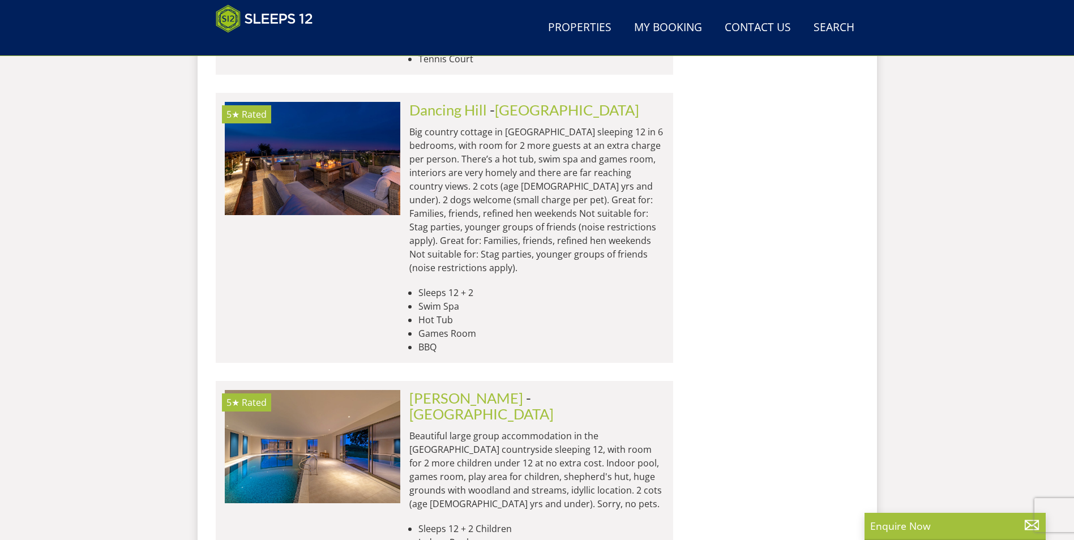
scroll to position [4584, 0]
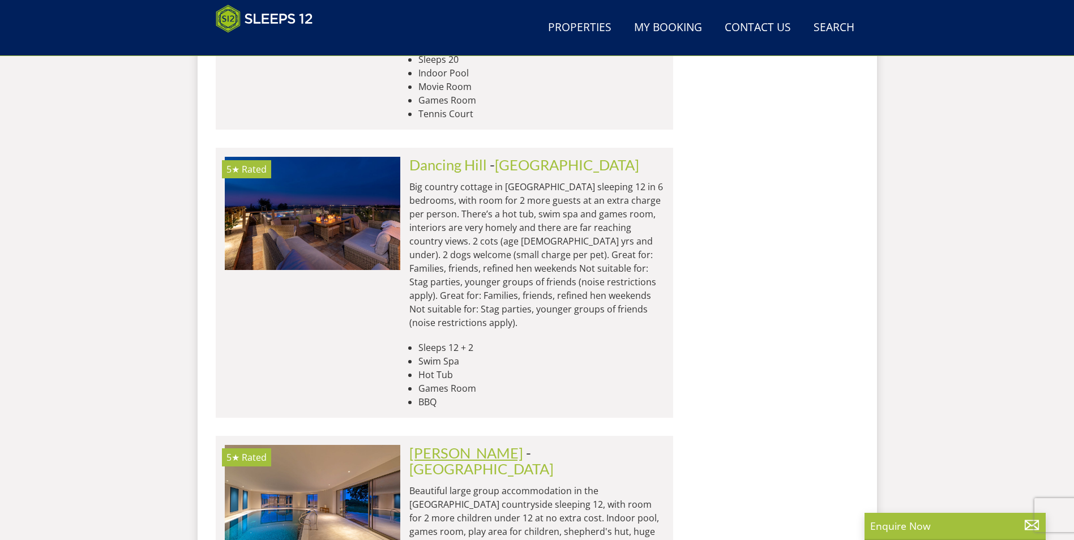
click at [467, 445] on link "[PERSON_NAME]" at bounding box center [467, 453] width 114 height 17
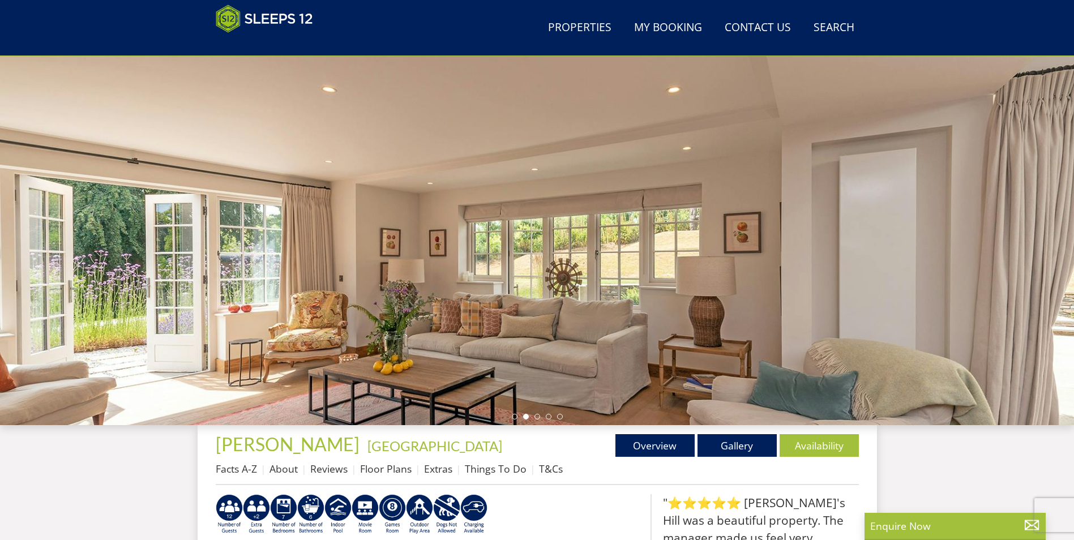
scroll to position [52, 0]
click at [561, 417] on li at bounding box center [560, 418] width 6 height 6
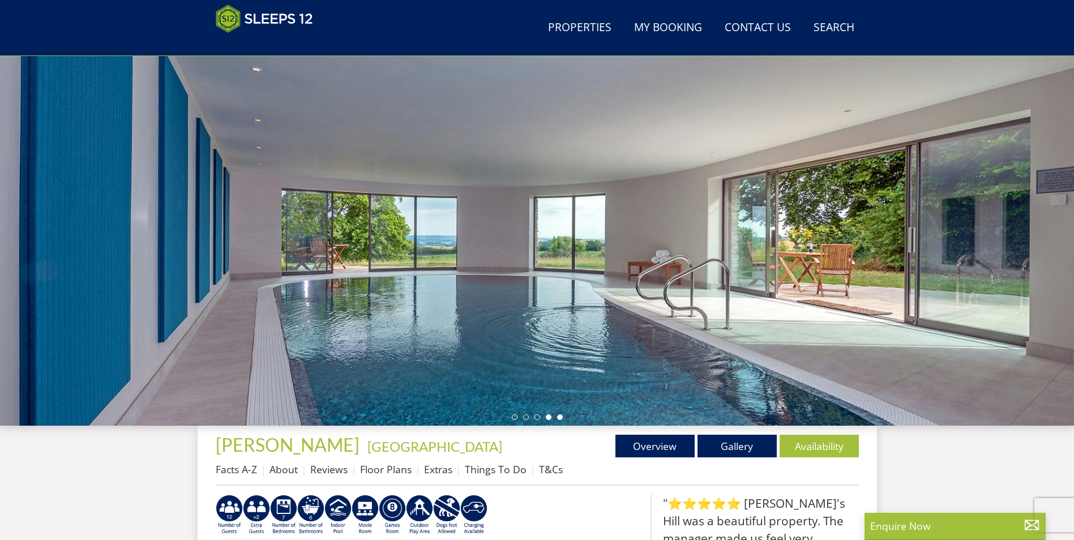
click at [549, 418] on li at bounding box center [549, 418] width 6 height 6
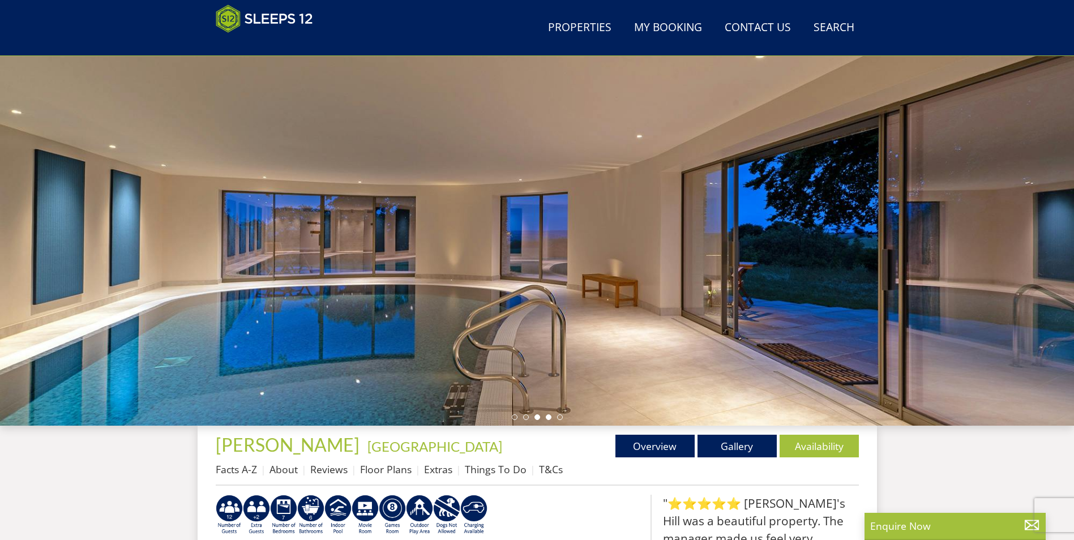
click at [539, 418] on li at bounding box center [538, 418] width 6 height 6
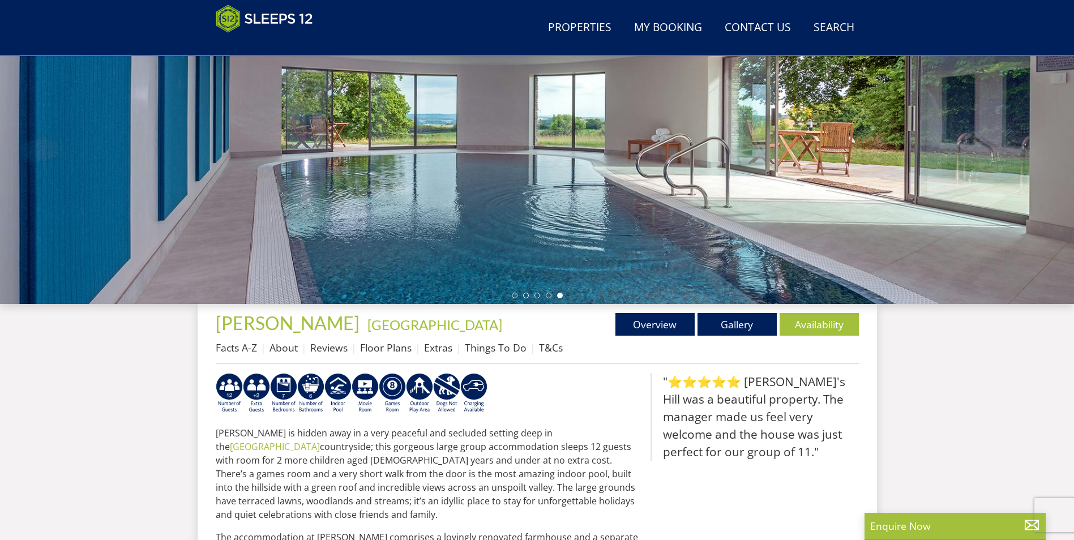
scroll to position [172, 0]
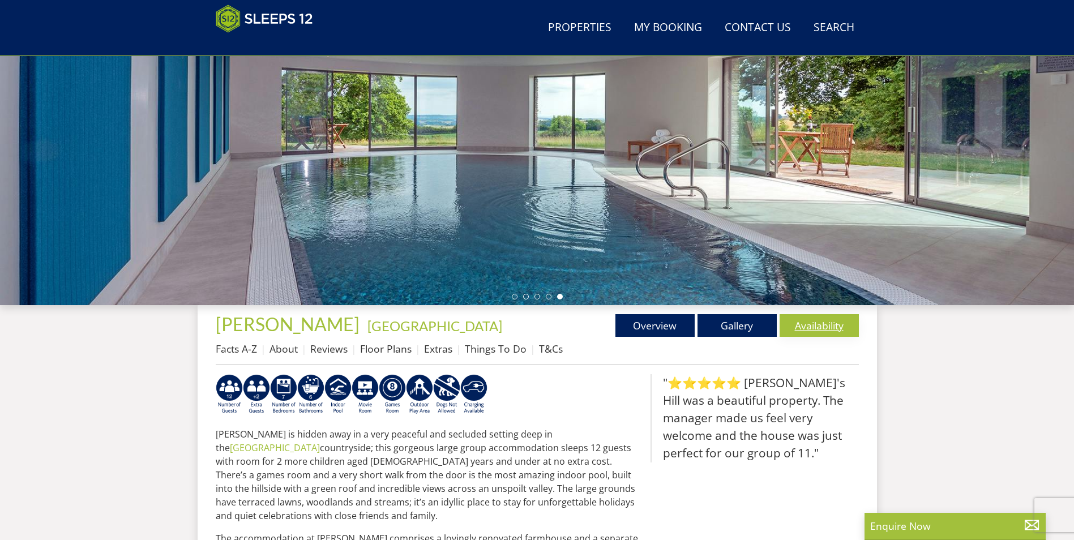
click at [802, 319] on link "Availability" at bounding box center [819, 325] width 79 height 23
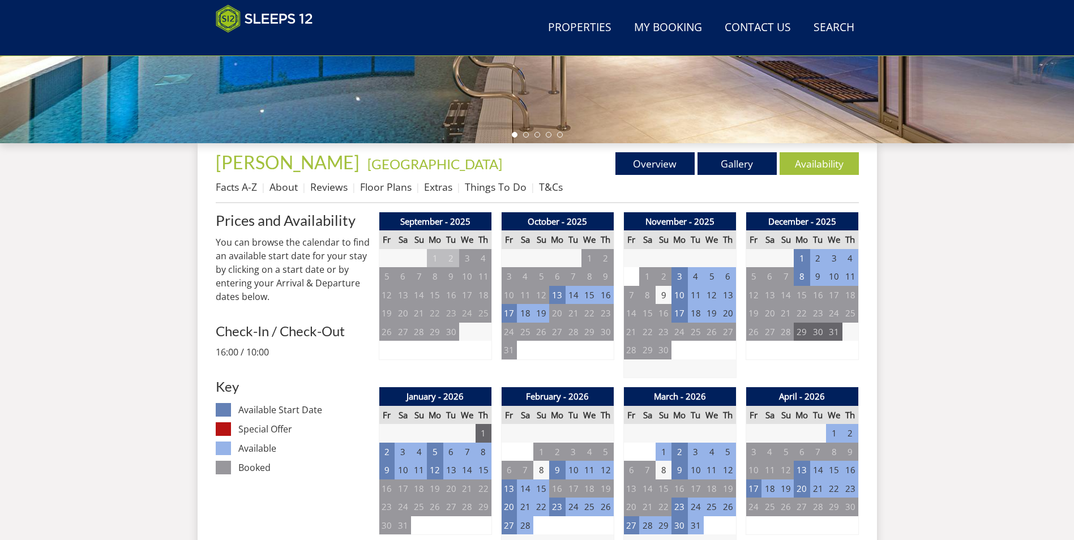
scroll to position [366, 0]
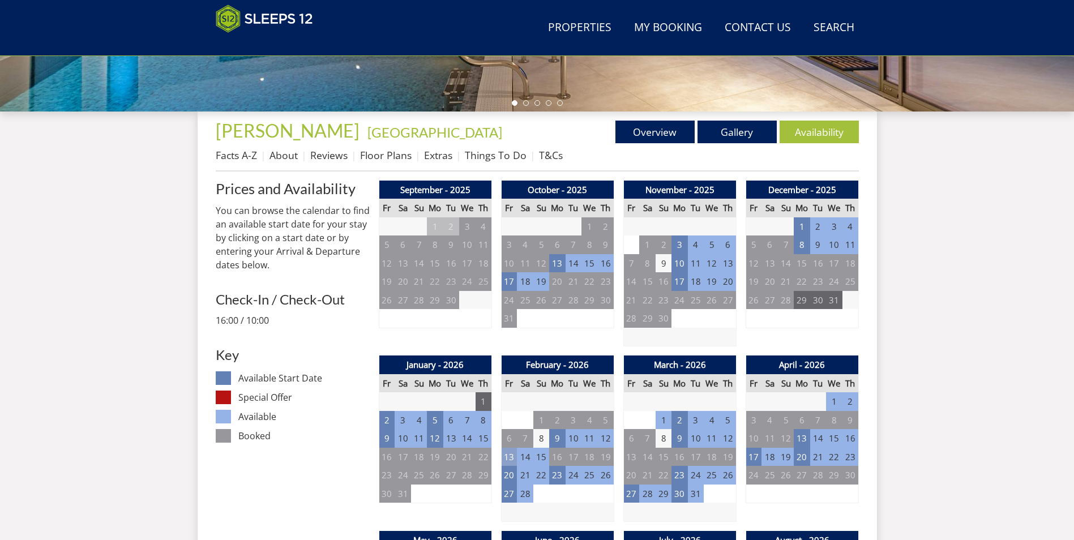
click at [510, 453] on td "13" at bounding box center [509, 457] width 16 height 19
click at [529, 454] on td "14" at bounding box center [525, 457] width 16 height 19
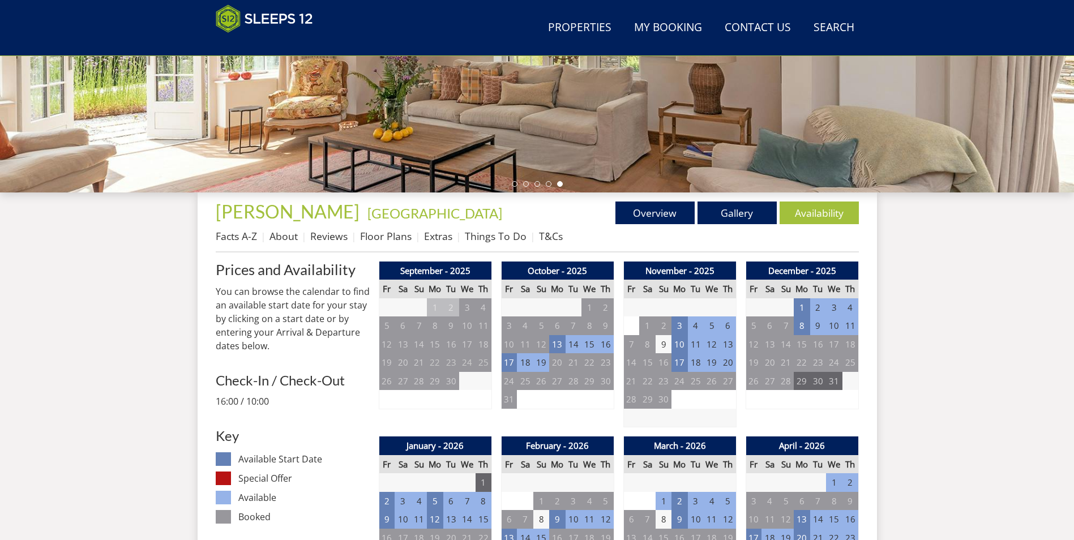
scroll to position [304, 0]
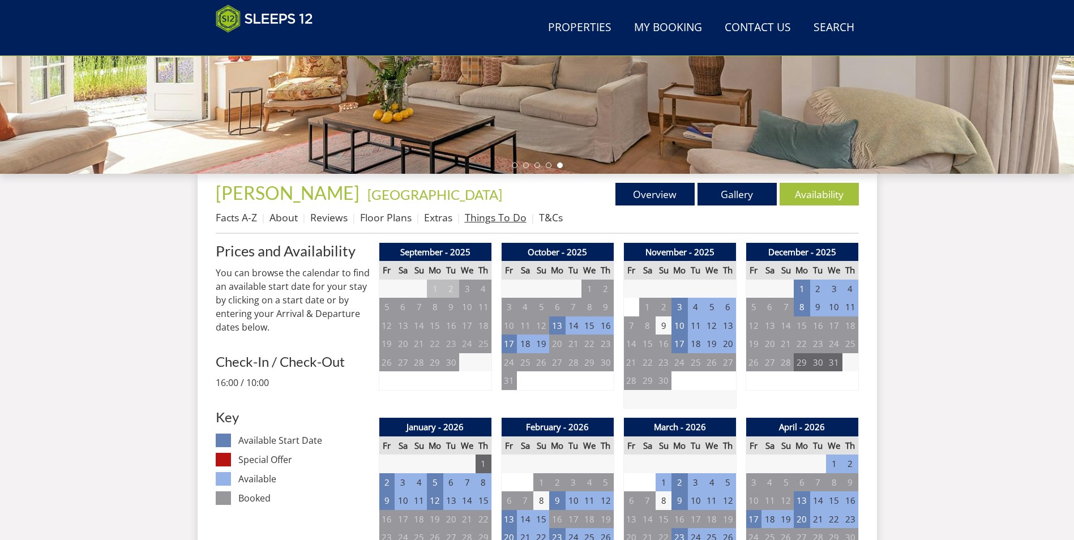
click at [471, 219] on link "Things To Do" at bounding box center [496, 218] width 62 height 14
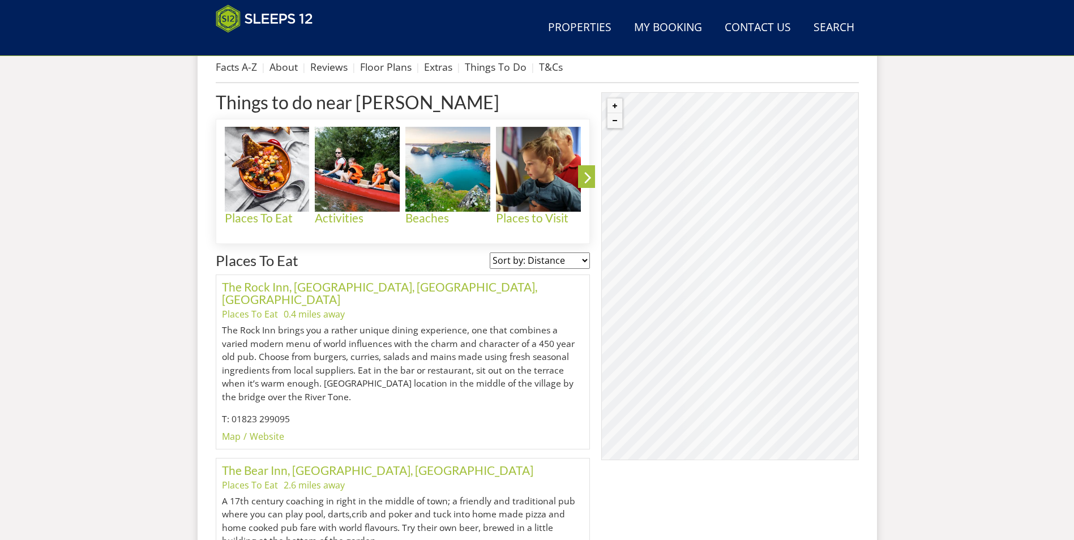
scroll to position [454, 0]
click at [349, 187] on img at bounding box center [357, 169] width 85 height 85
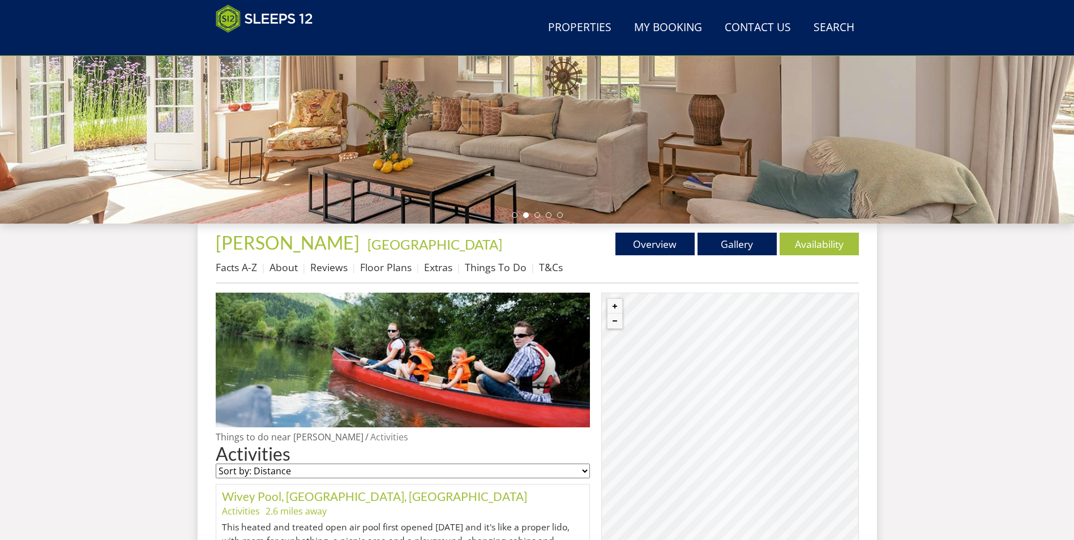
scroll to position [320, 0]
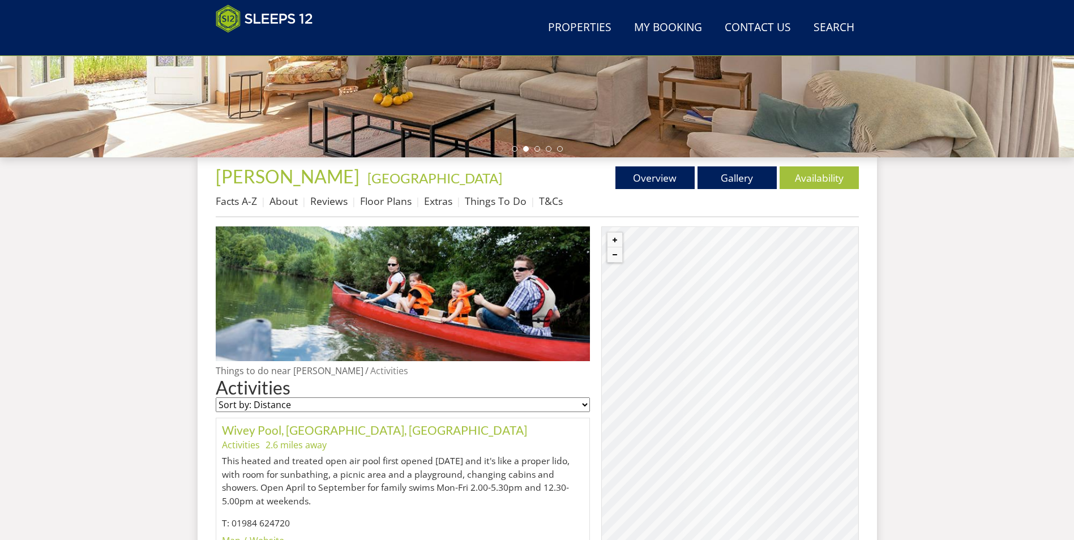
click at [283, 191] on li "About" at bounding box center [290, 200] width 41 height 19
click at [283, 201] on link "About" at bounding box center [284, 201] width 28 height 14
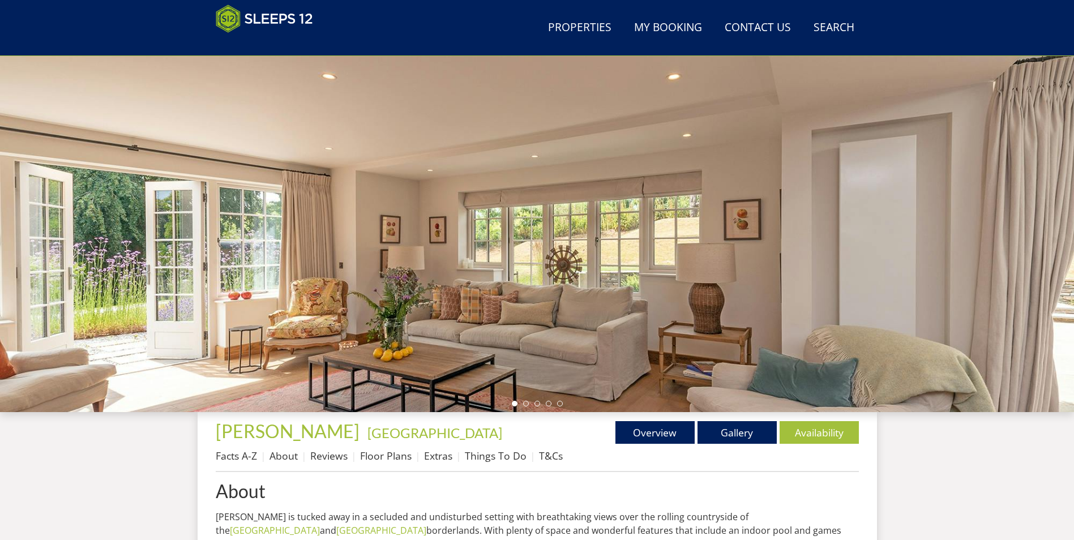
scroll to position [428, 0]
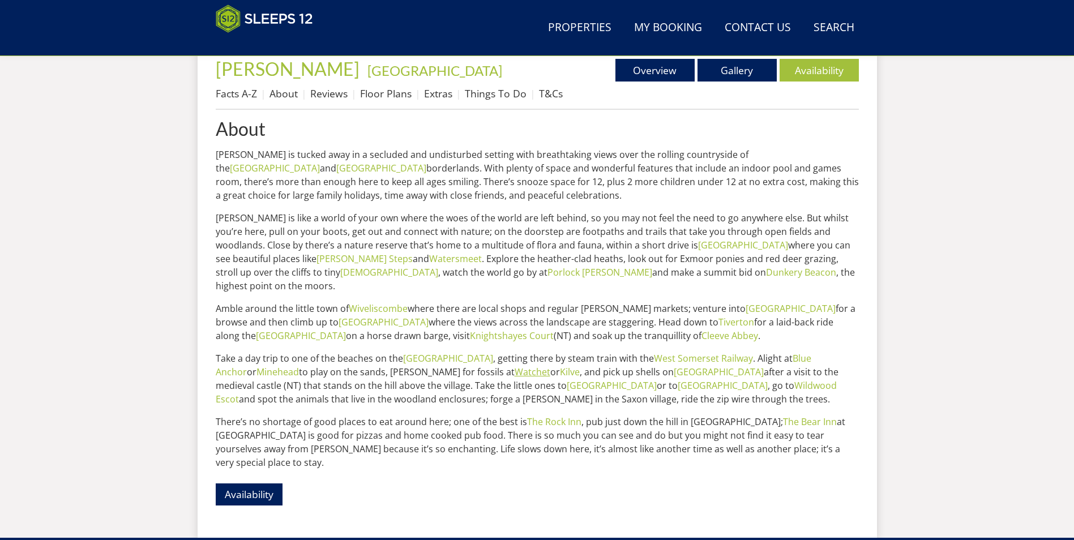
click at [515, 366] on link "Watchet" at bounding box center [533, 372] width 36 height 12
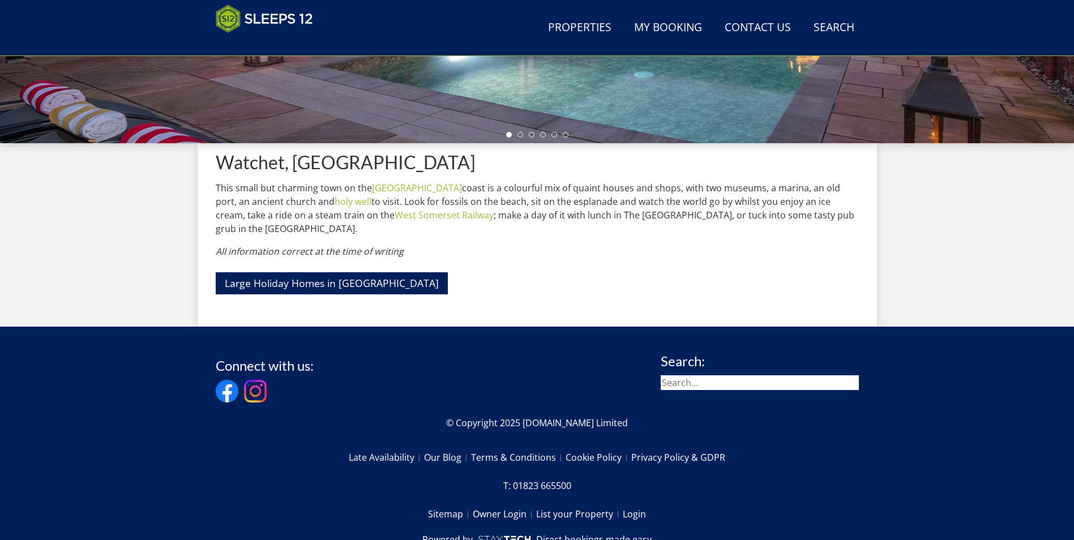
scroll to position [322, 0]
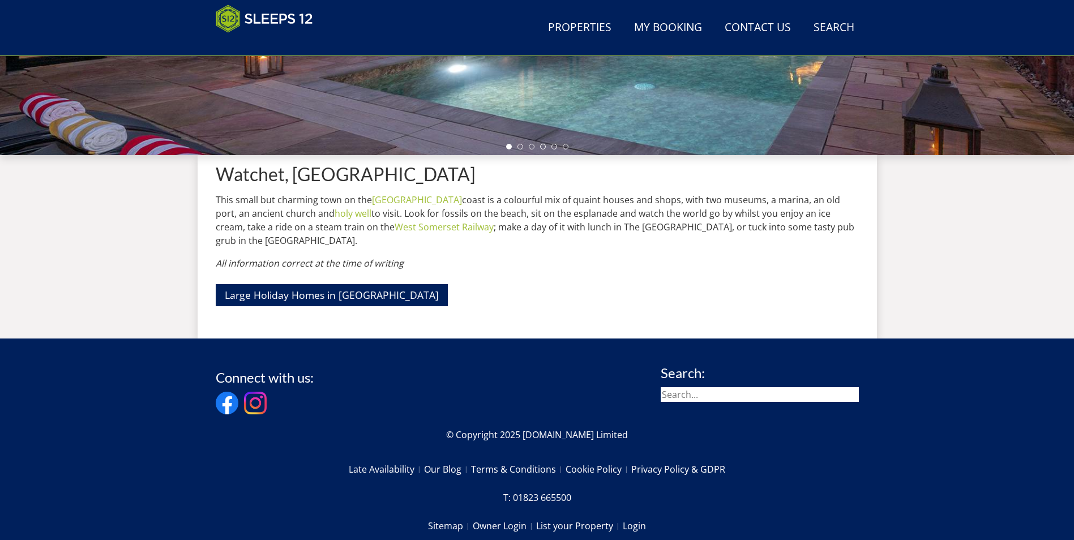
scroll to position [428, 0]
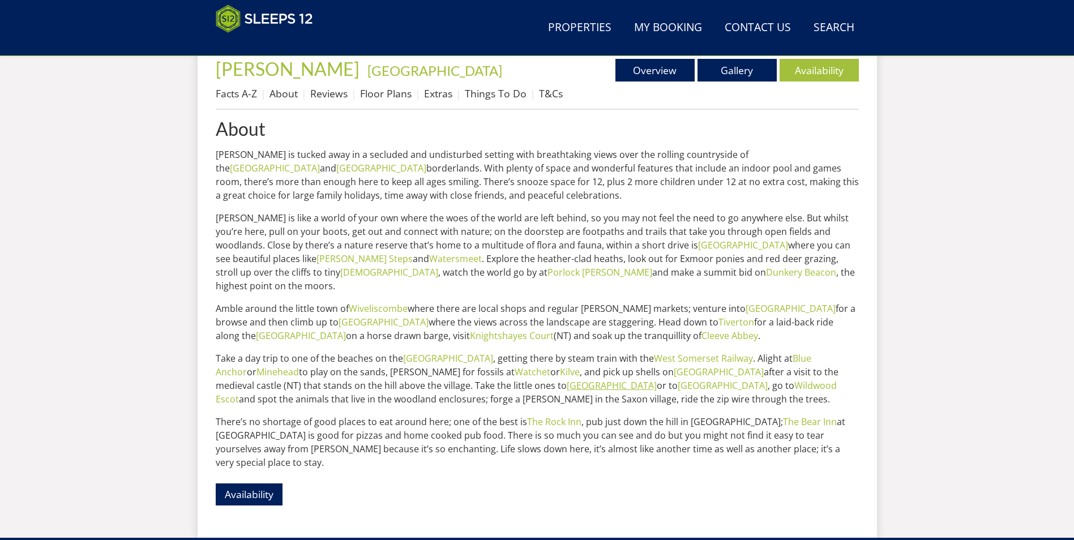
click at [567, 380] on link "[GEOGRAPHIC_DATA]" at bounding box center [612, 386] width 90 height 12
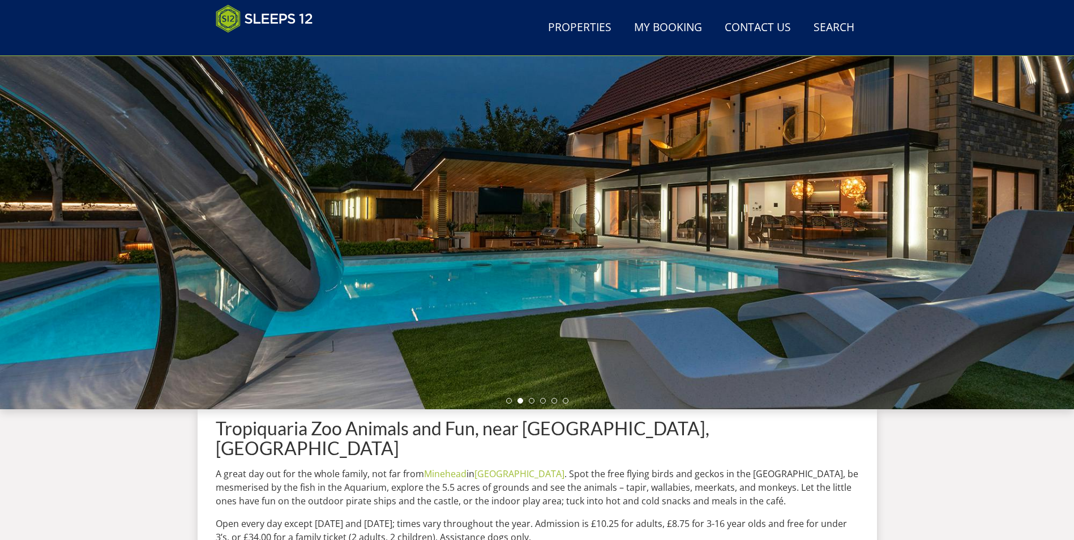
scroll to position [43, 0]
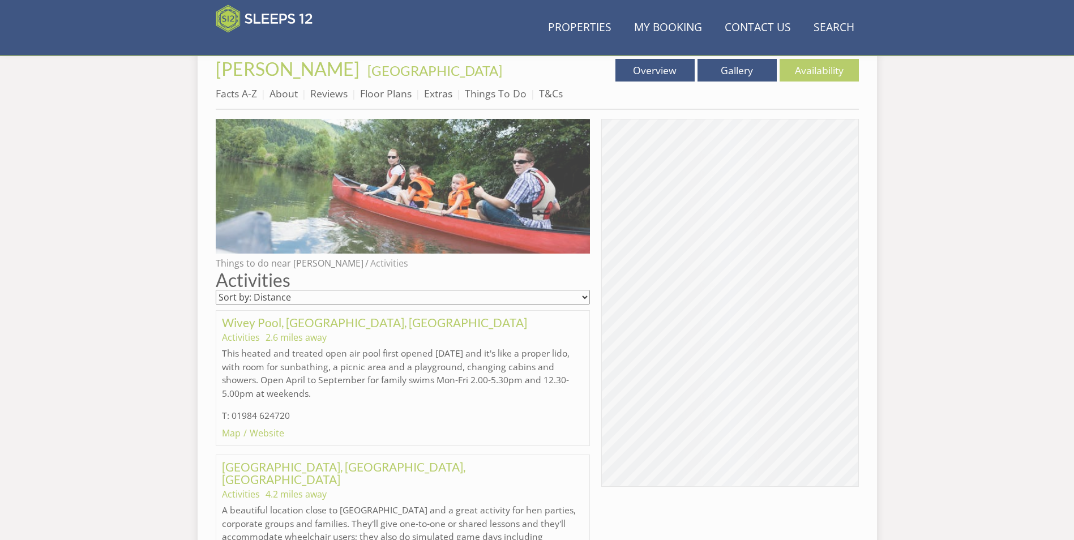
scroll to position [320, 0]
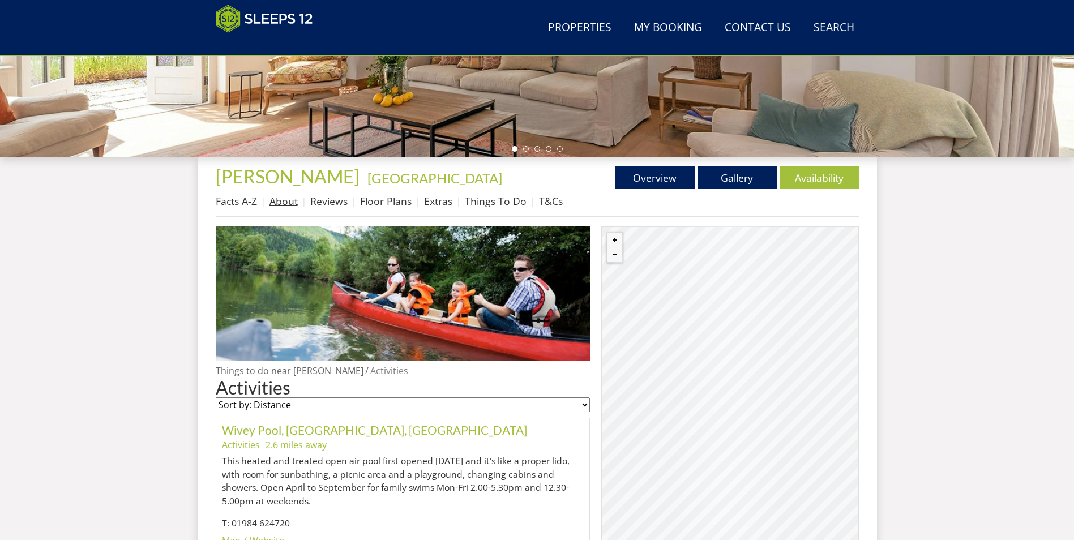
click at [276, 204] on link "About" at bounding box center [284, 201] width 28 height 14
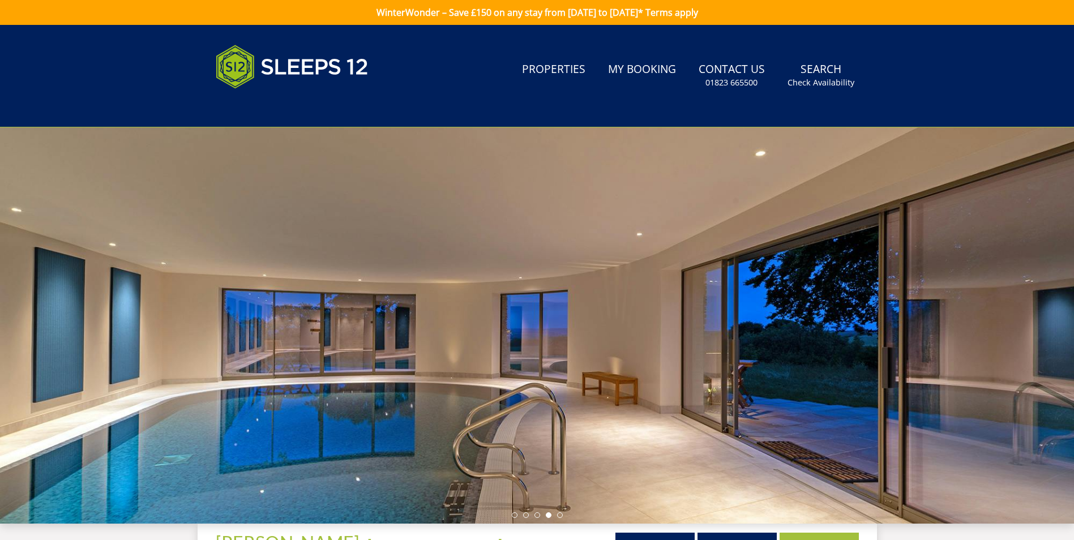
click at [551, 463] on div at bounding box center [537, 325] width 1074 height 396
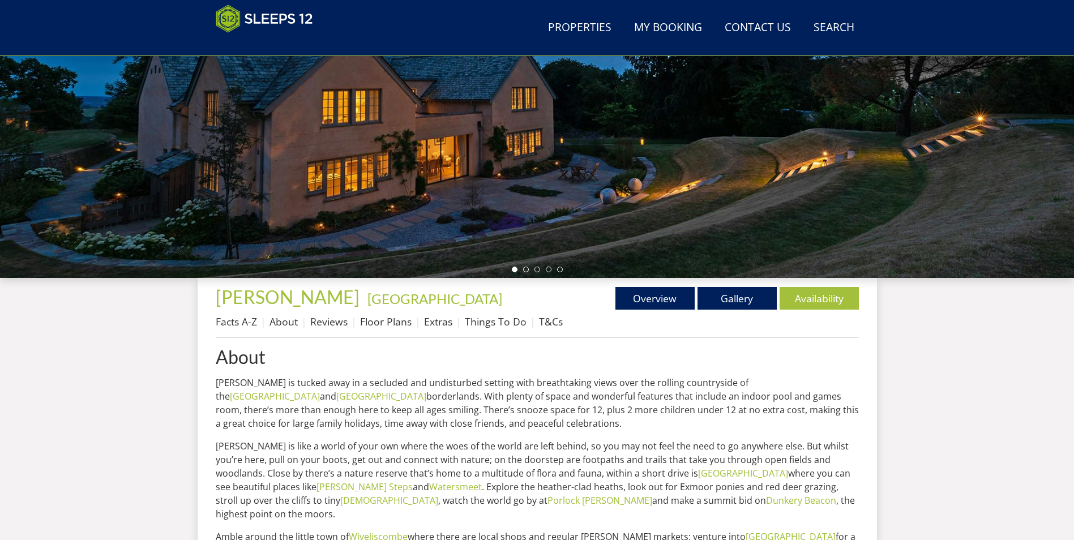
scroll to position [166, 0]
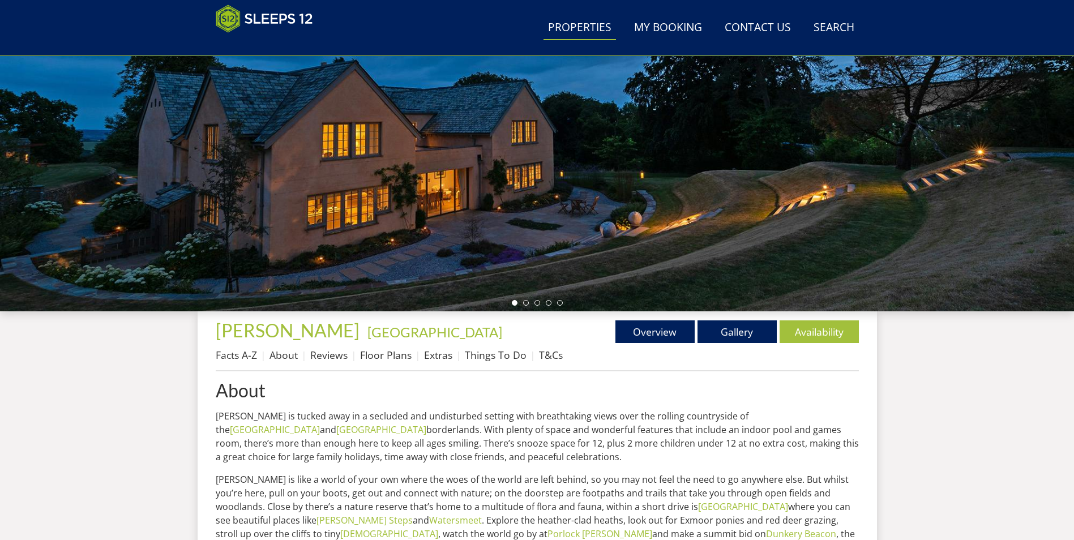
click at [579, 20] on link "Properties" at bounding box center [580, 27] width 73 height 25
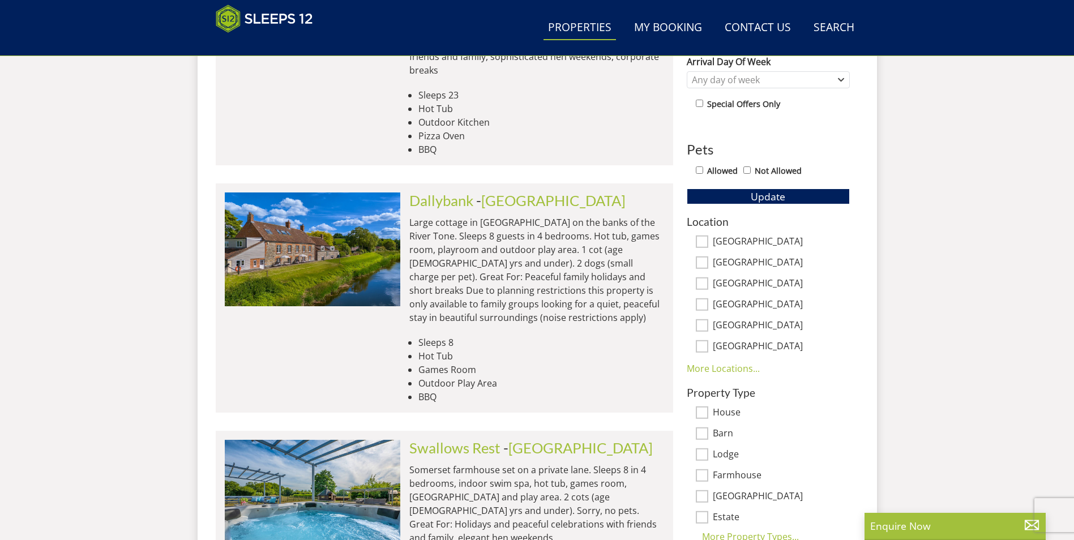
scroll to position [600, 0]
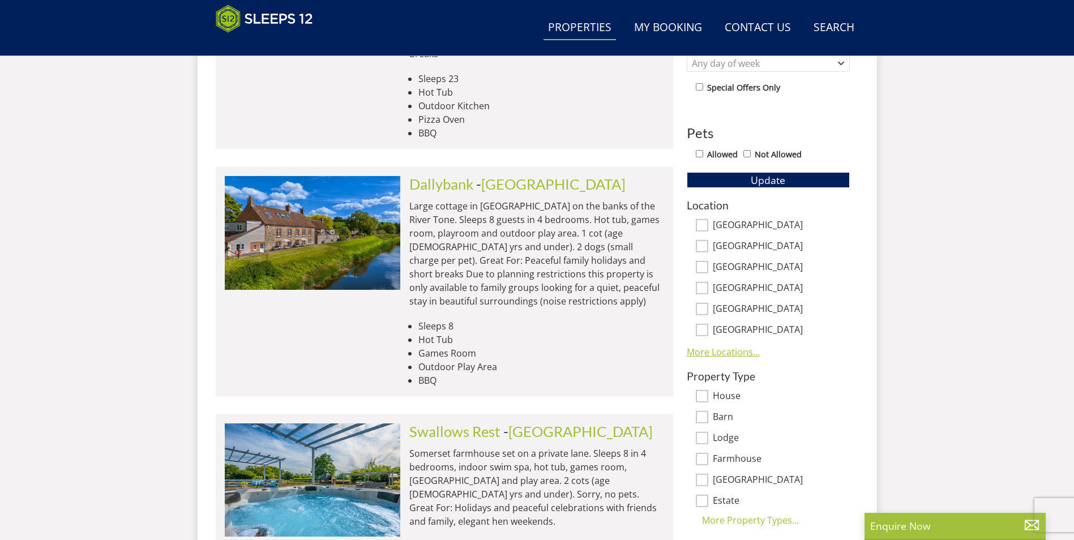
click at [726, 346] on link "More Locations..." at bounding box center [723, 352] width 73 height 12
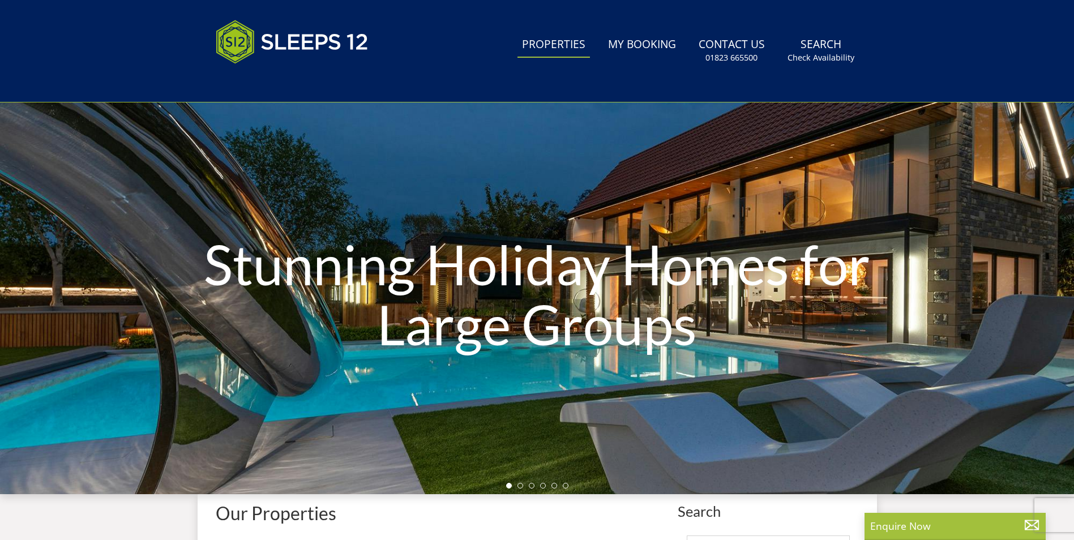
scroll to position [0, 0]
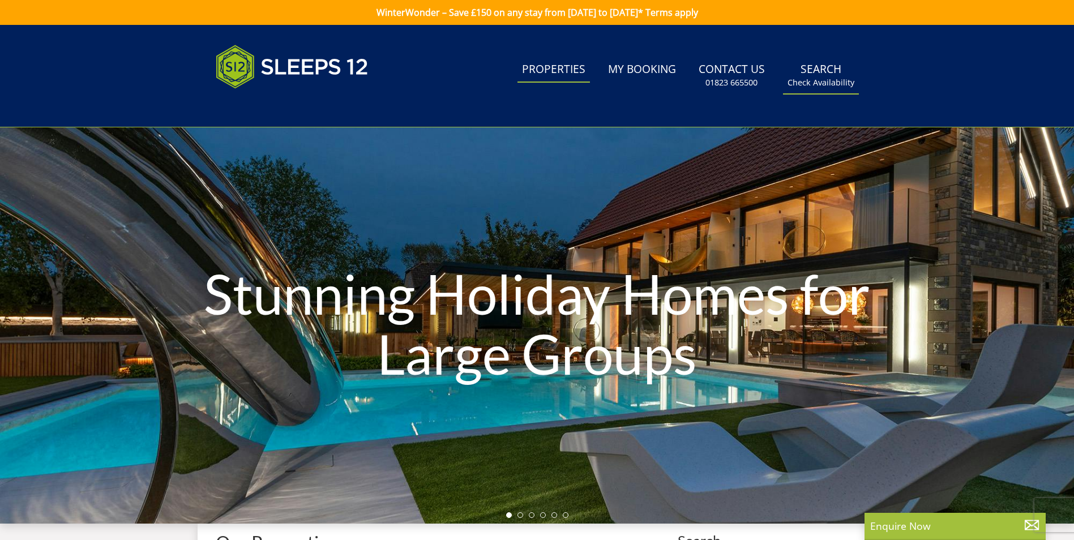
click at [821, 69] on link "Search Check Availability" at bounding box center [821, 75] width 76 height 37
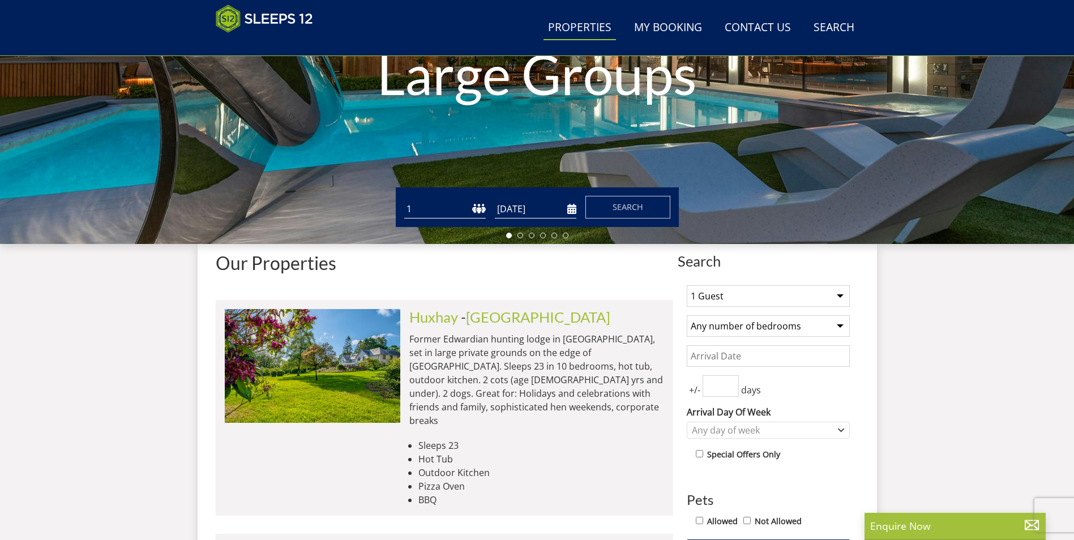
scroll to position [256, 0]
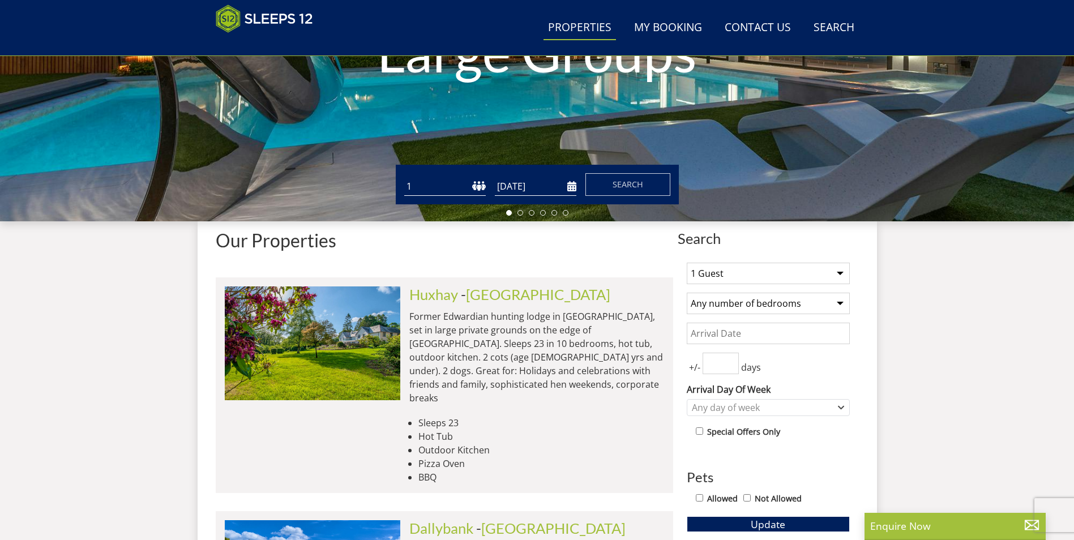
click at [442, 177] on form "Guests 1 2 3 4 5 6 7 8 9 10 11 12 13 14 15 16 17 18 19 20 21 22 23 24 25 26 27 …" at bounding box center [537, 184] width 266 height 23
click at [478, 187] on select "1 2 3 4 5 6 7 8 9 10 11 12 13 14 15 16 17 18 19 20 21 22 23 24 25 26 27 28 29 3…" at bounding box center [445, 186] width 82 height 19
select select "8"
click at [404, 177] on select "1 2 3 4 5 6 7 8 9 10 11 12 13 14 15 16 17 18 19 20 21 22 23 24 25 26 27 28 29 3…" at bounding box center [445, 186] width 82 height 19
click at [542, 180] on input "[DATE]" at bounding box center [536, 186] width 82 height 19
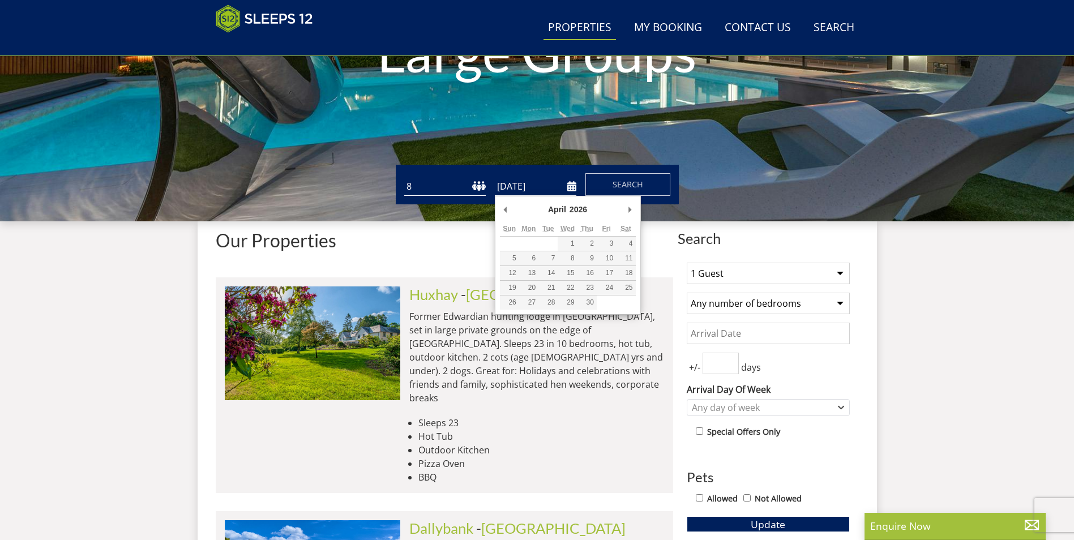
click at [570, 430] on li "Hot Tub" at bounding box center [542, 437] width 246 height 14
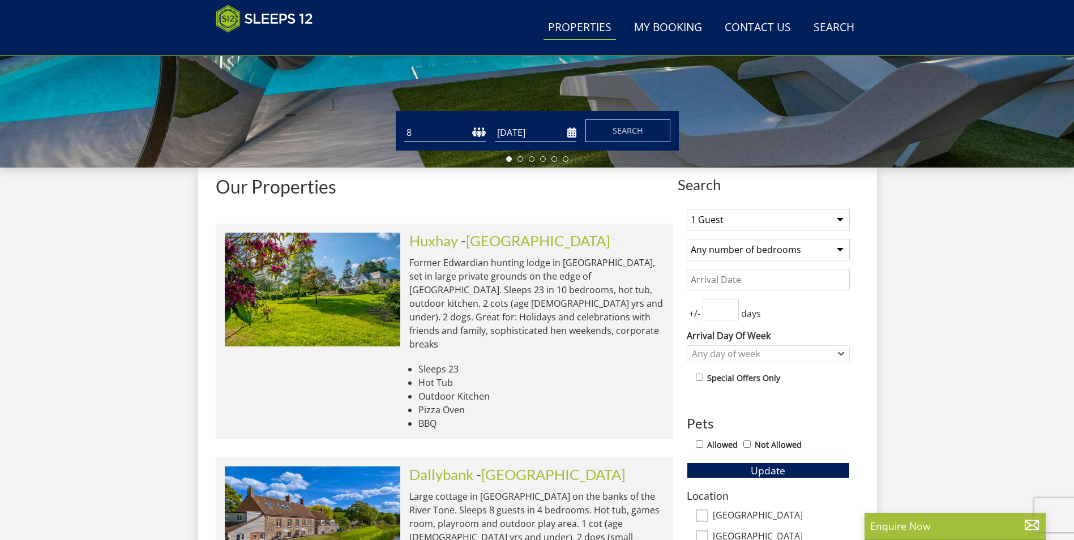
scroll to position [301, 0]
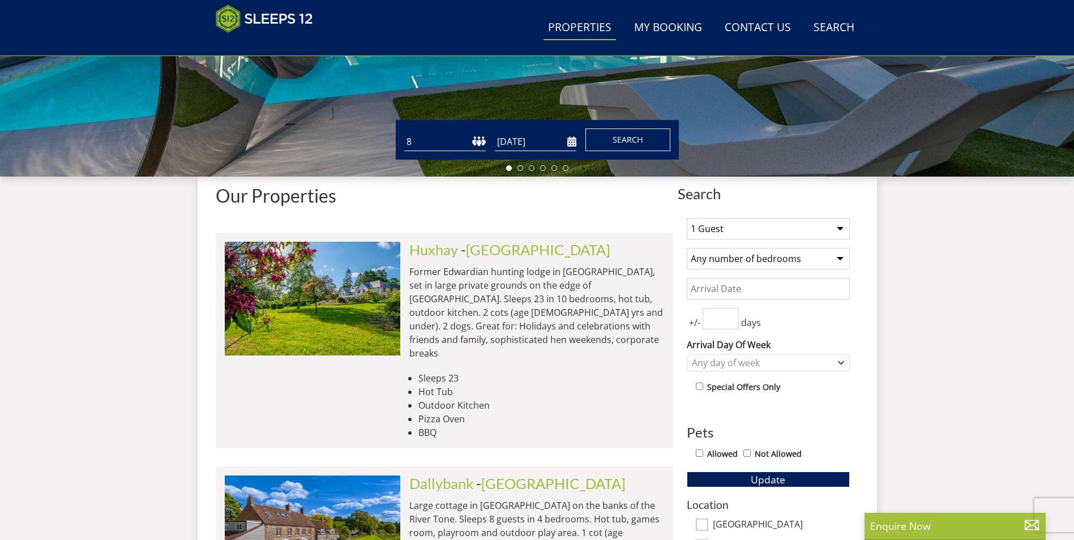
click at [629, 145] on span "Search" at bounding box center [628, 139] width 31 height 11
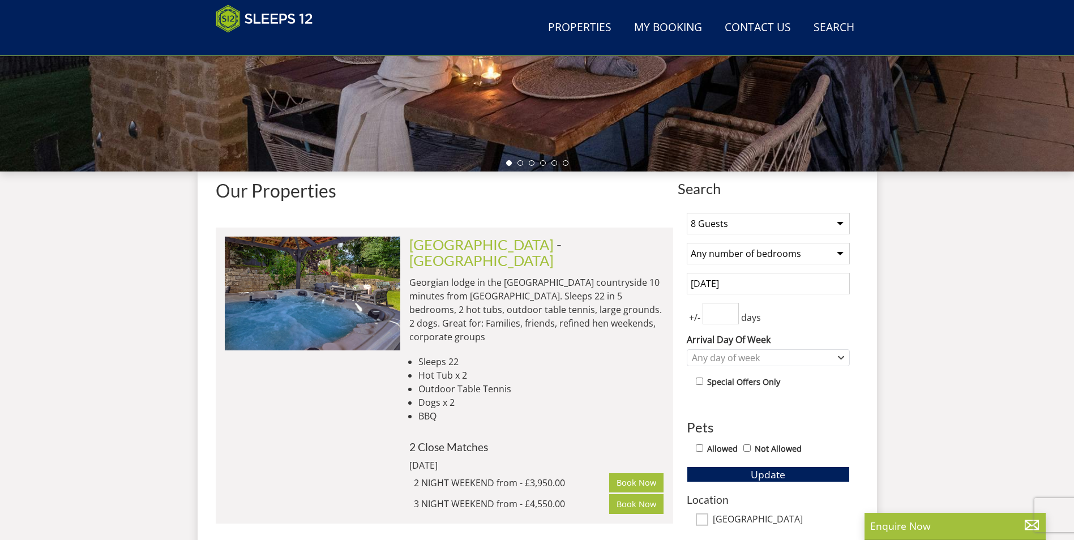
scroll to position [308, 0]
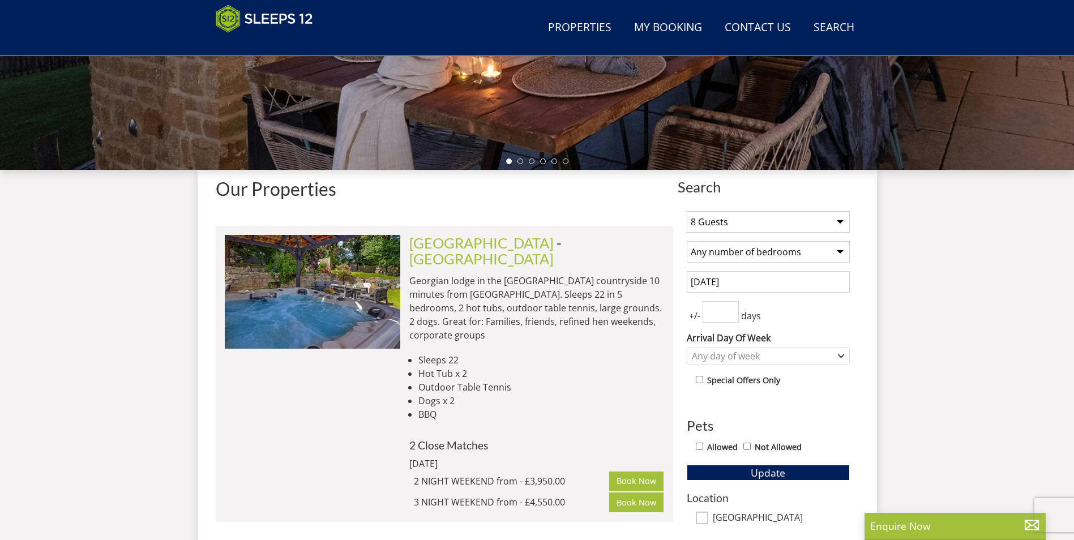
click at [717, 310] on input "number" at bounding box center [721, 312] width 36 height 22
click at [782, 476] on span "Update" at bounding box center [768, 473] width 35 height 14
drag, startPoint x: 720, startPoint y: 315, endPoint x: 727, endPoint y: 315, distance: 6.8
click at [727, 315] on input "50" at bounding box center [721, 312] width 36 height 22
type input "5"
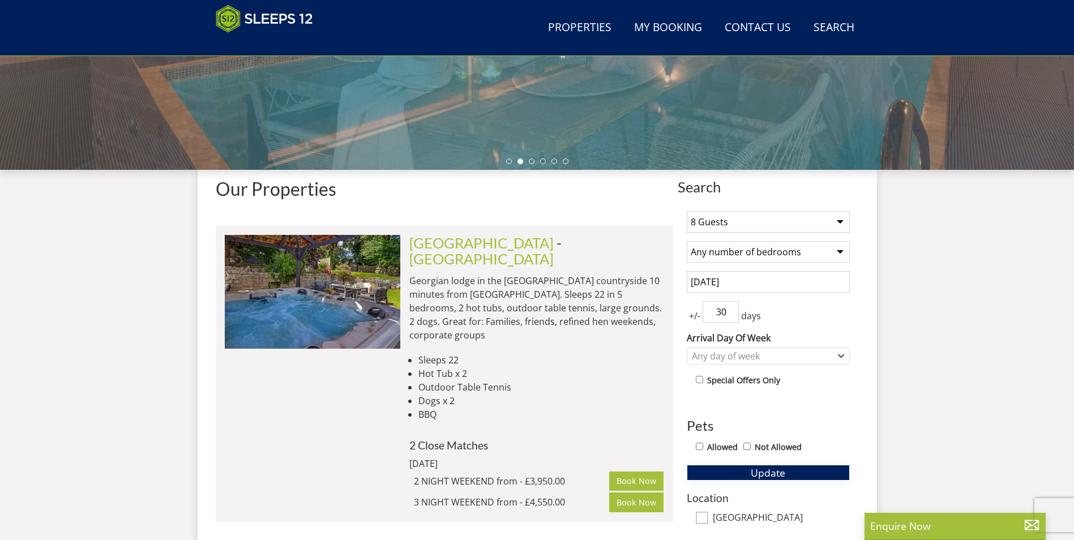
type input "30"
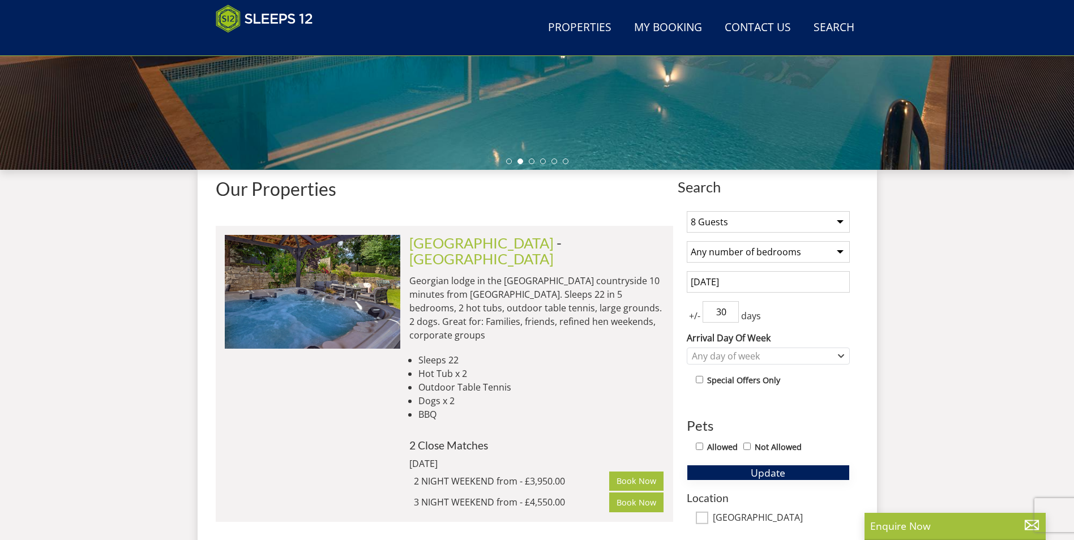
click at [743, 478] on button "Update" at bounding box center [768, 473] width 163 height 16
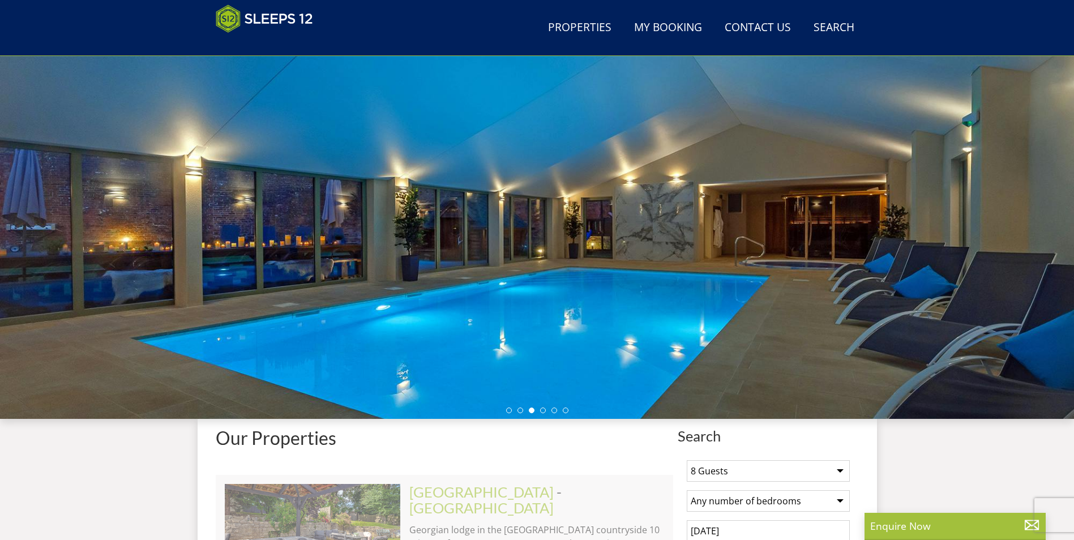
scroll to position [58, 0]
click at [803, 27] on ul "Properties My Booking Contact Us [PHONE_NUMBER] Search Check Availability" at bounding box center [701, 27] width 315 height 25
click at [829, 27] on link "Search Check Availability" at bounding box center [834, 27] width 50 height 25
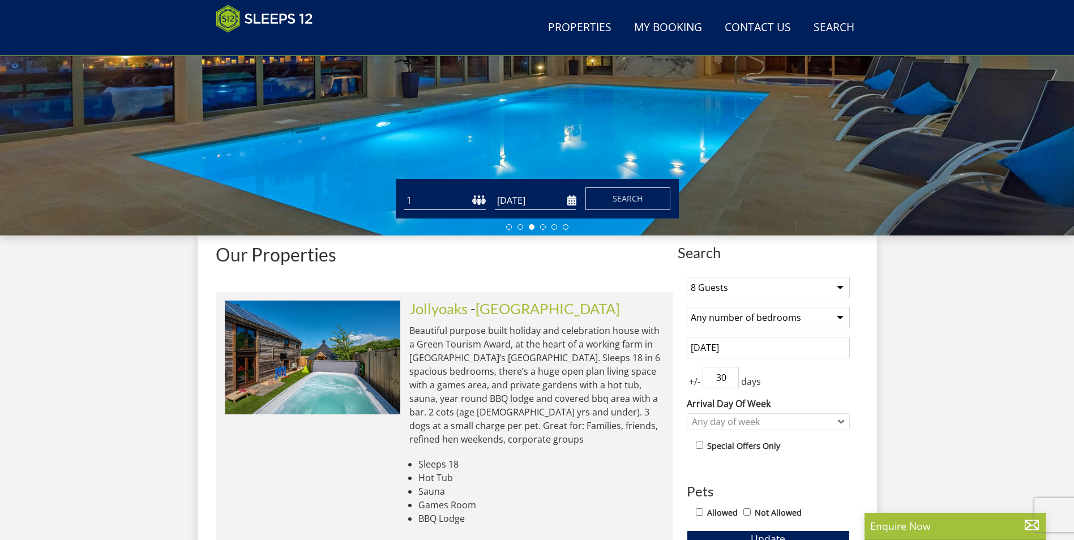
scroll to position [249, 0]
